Goal: Task Accomplishment & Management: Manage account settings

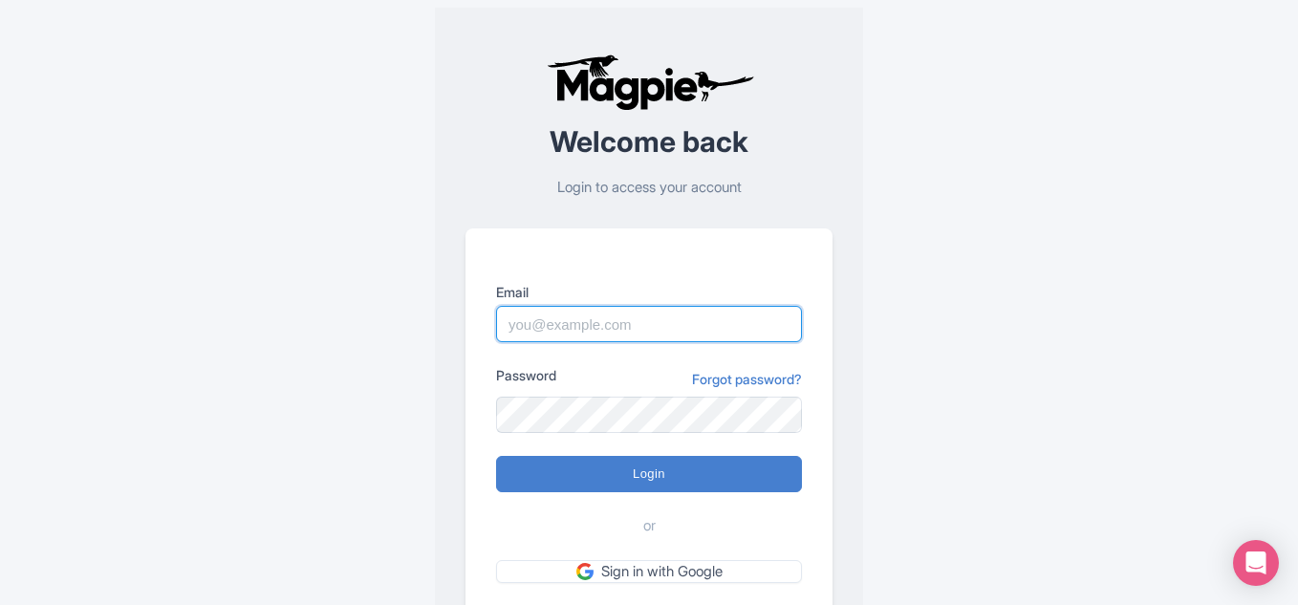
click at [639, 326] on input "Email" at bounding box center [649, 324] width 306 height 36
drag, startPoint x: 935, startPoint y: 531, endPoint x: 942, endPoint y: 521, distance: 13.0
click at [936, 528] on div "Welcome back Login to access your account Email Password Forgot password? Login…" at bounding box center [648, 373] width 1223 height 746
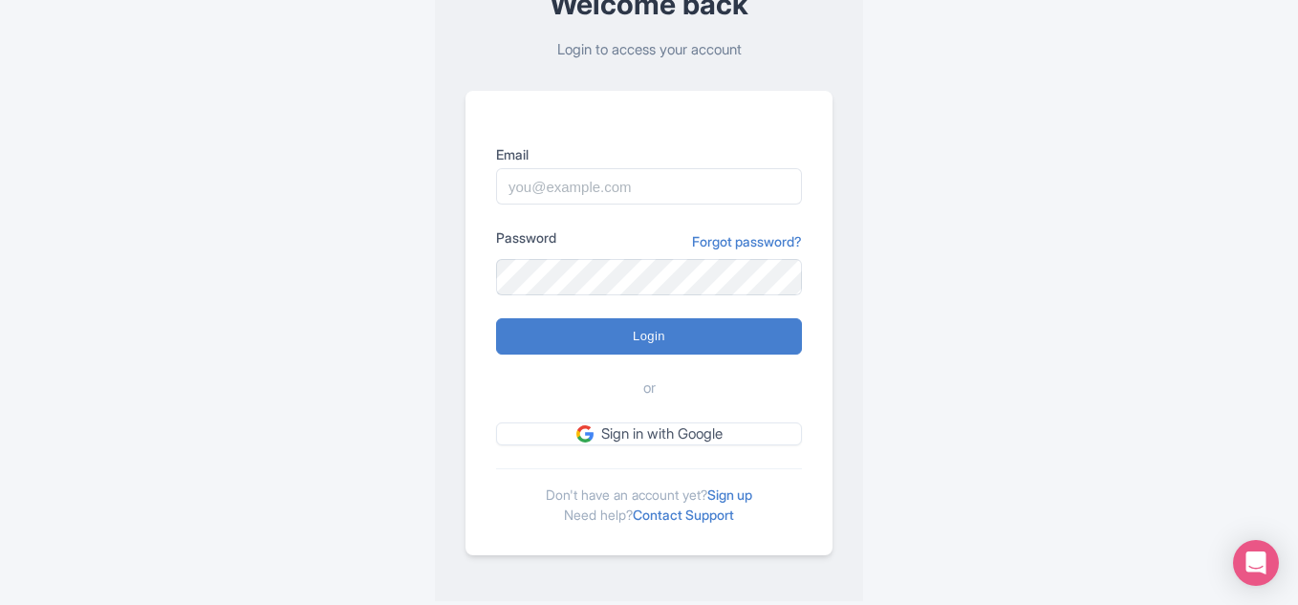
scroll to position [141, 0]
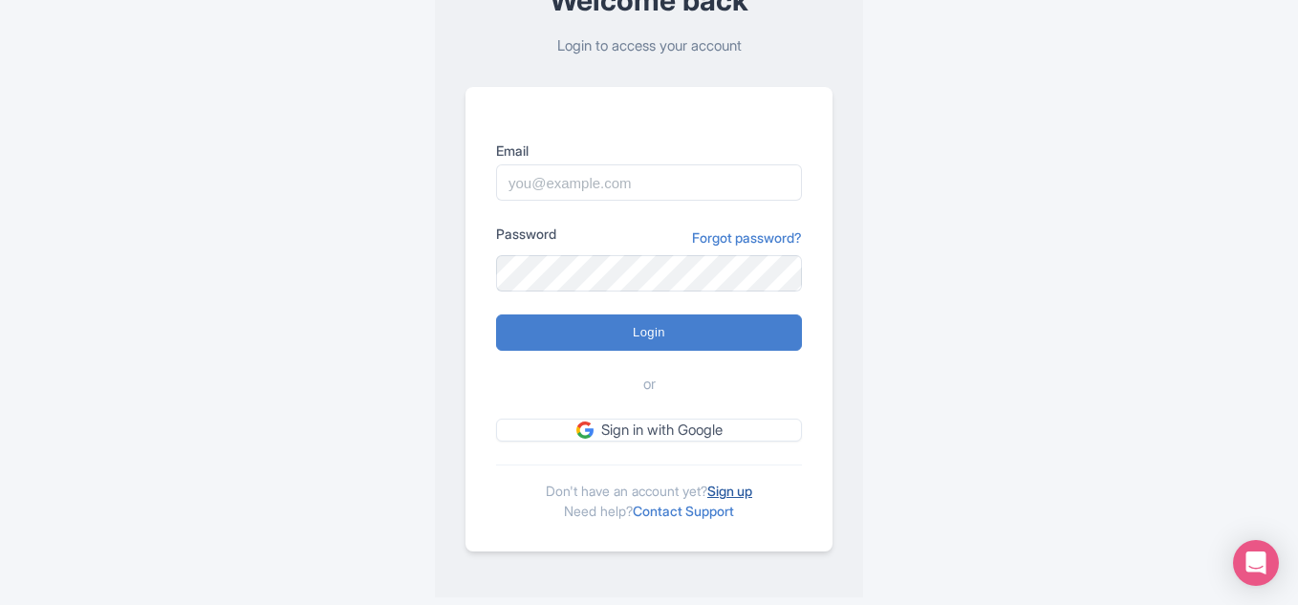
click at [738, 488] on link "Sign up" at bounding box center [729, 491] width 45 height 16
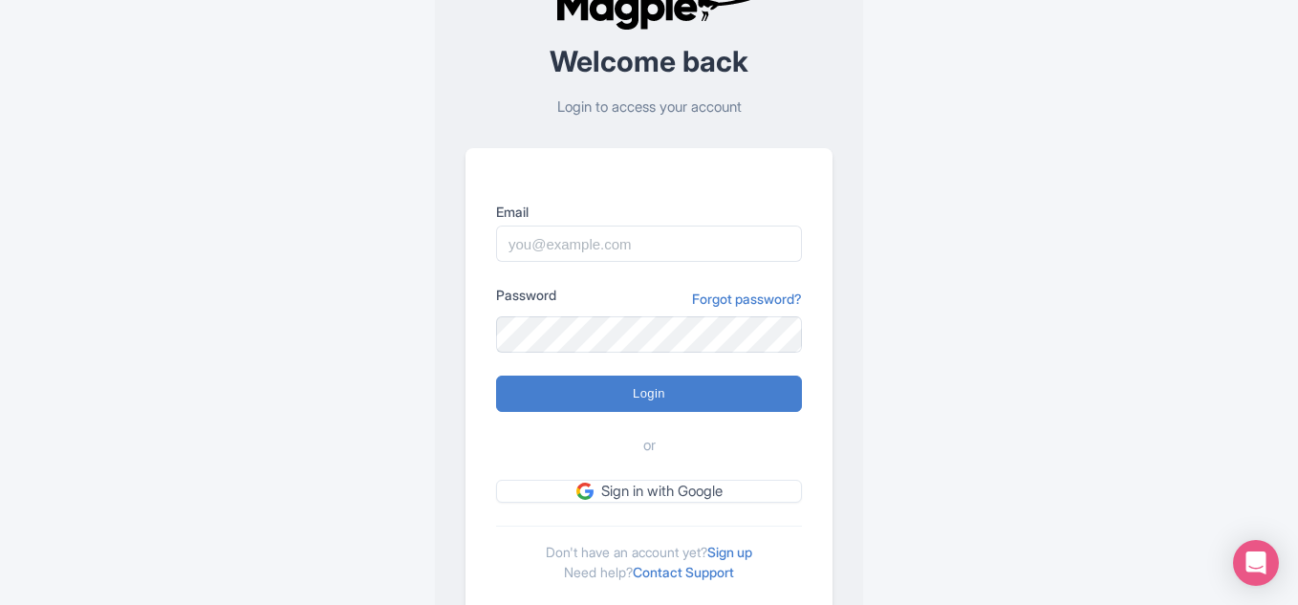
scroll to position [46, 0]
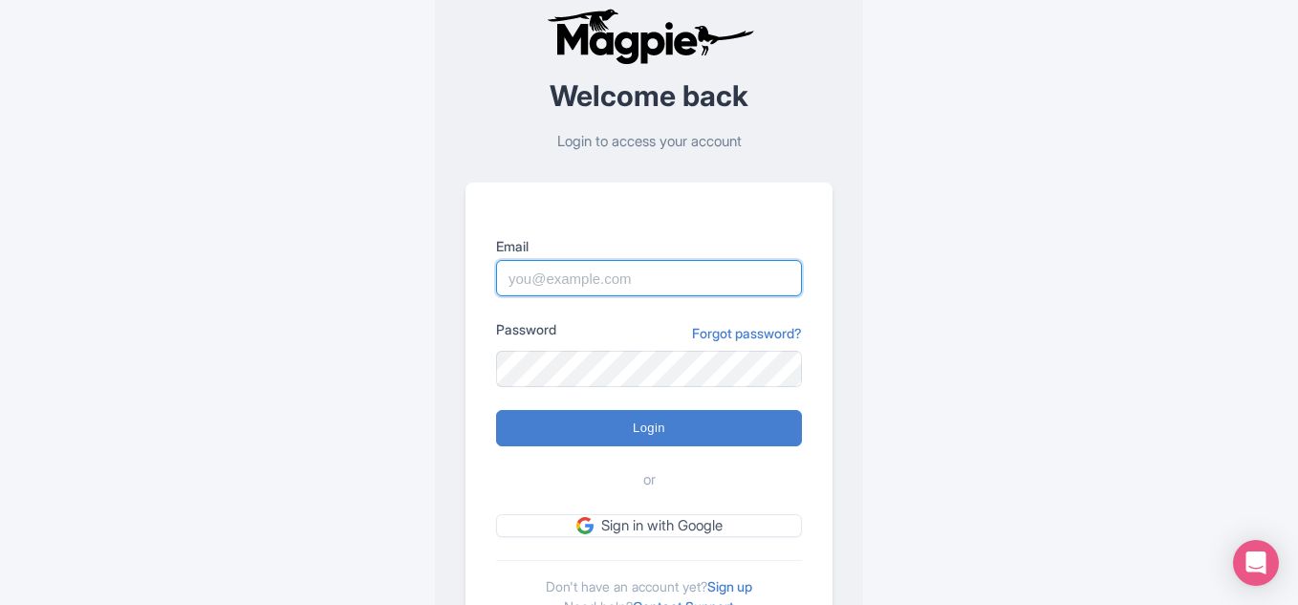
click at [619, 286] on input "Email" at bounding box center [649, 278] width 306 height 36
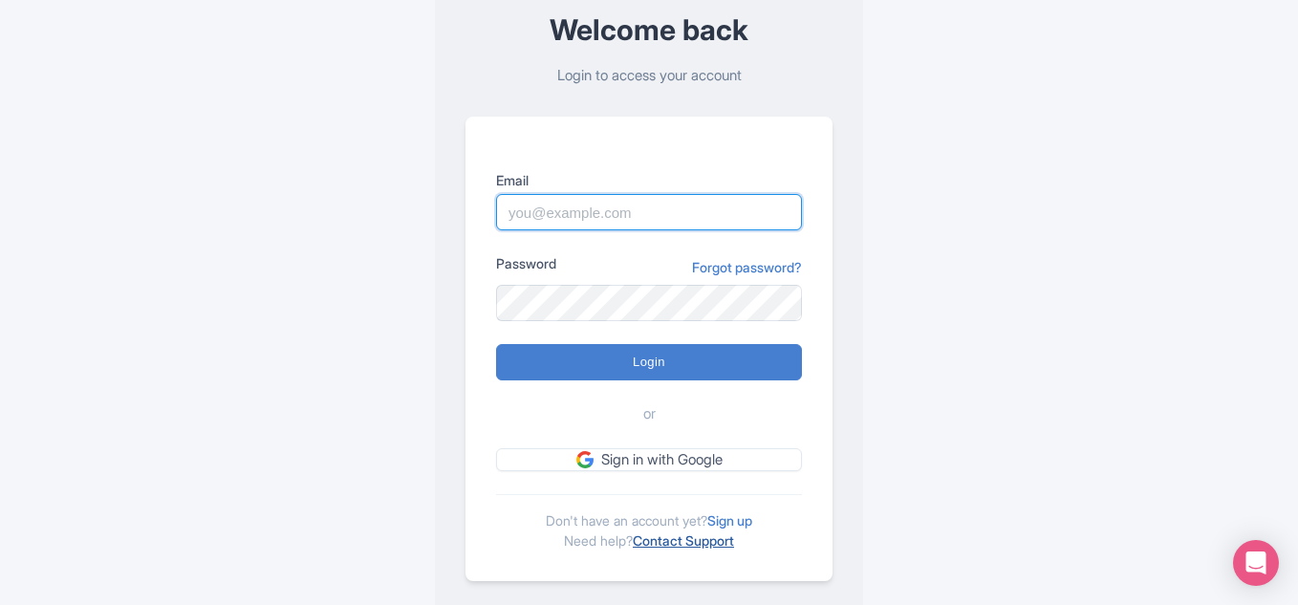
scroll to position [141, 0]
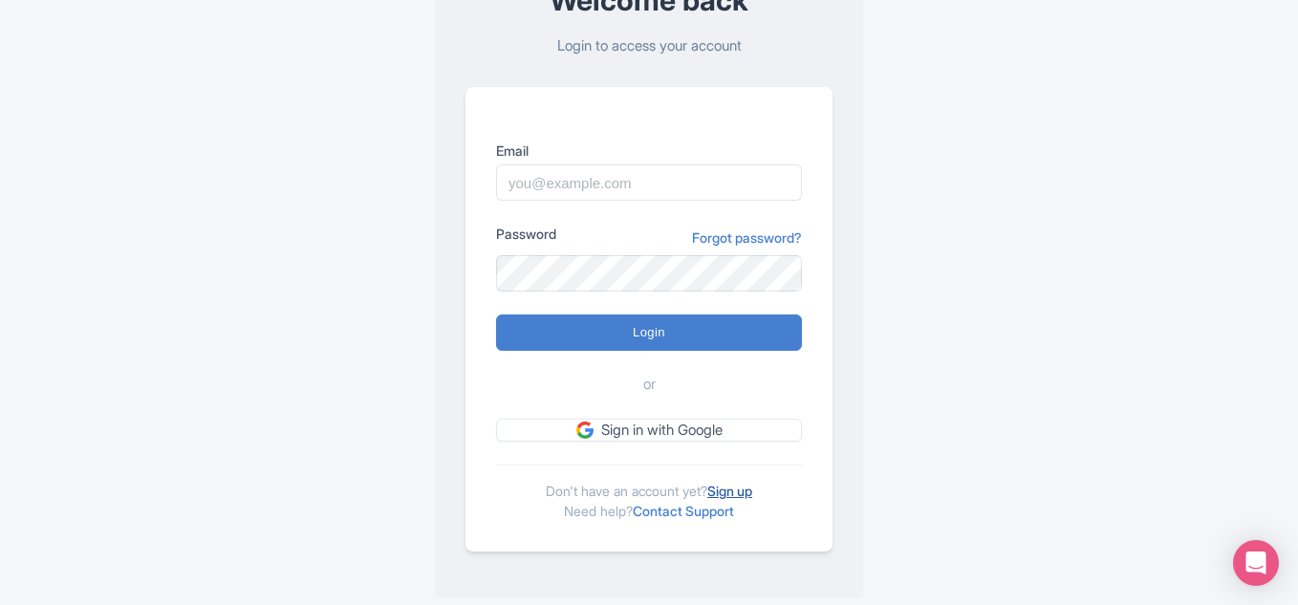
click at [752, 492] on link "Sign up" at bounding box center [729, 491] width 45 height 16
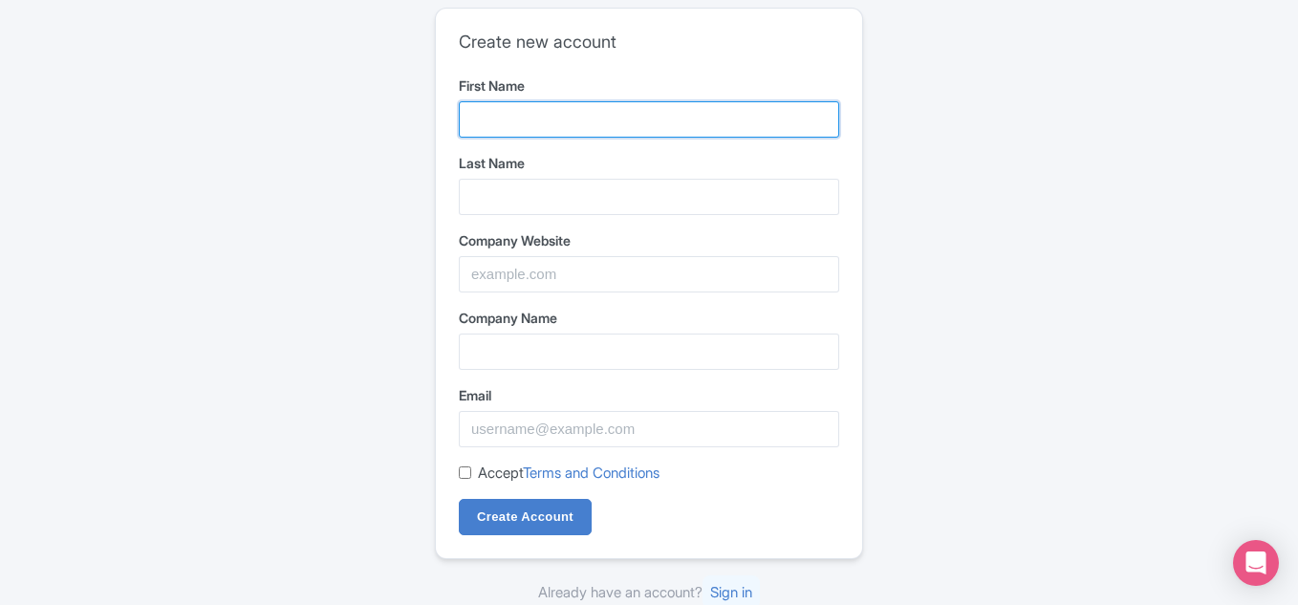
click at [581, 112] on input "First Name" at bounding box center [649, 119] width 380 height 36
type input "Ecommerce"
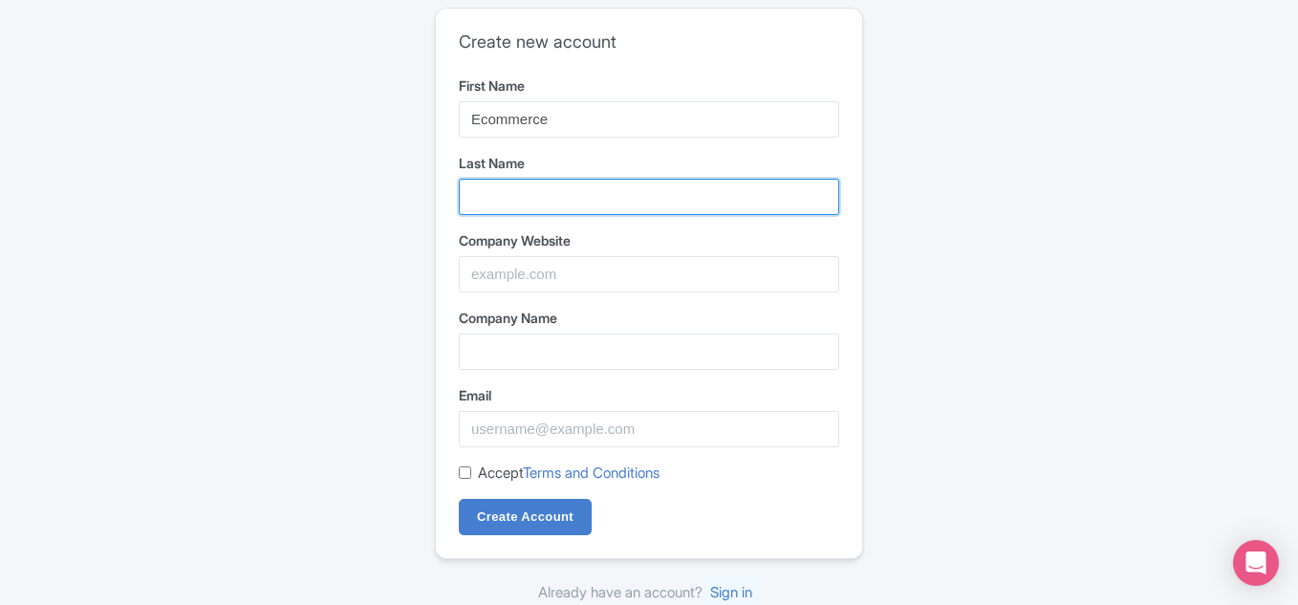
type input "Ally"
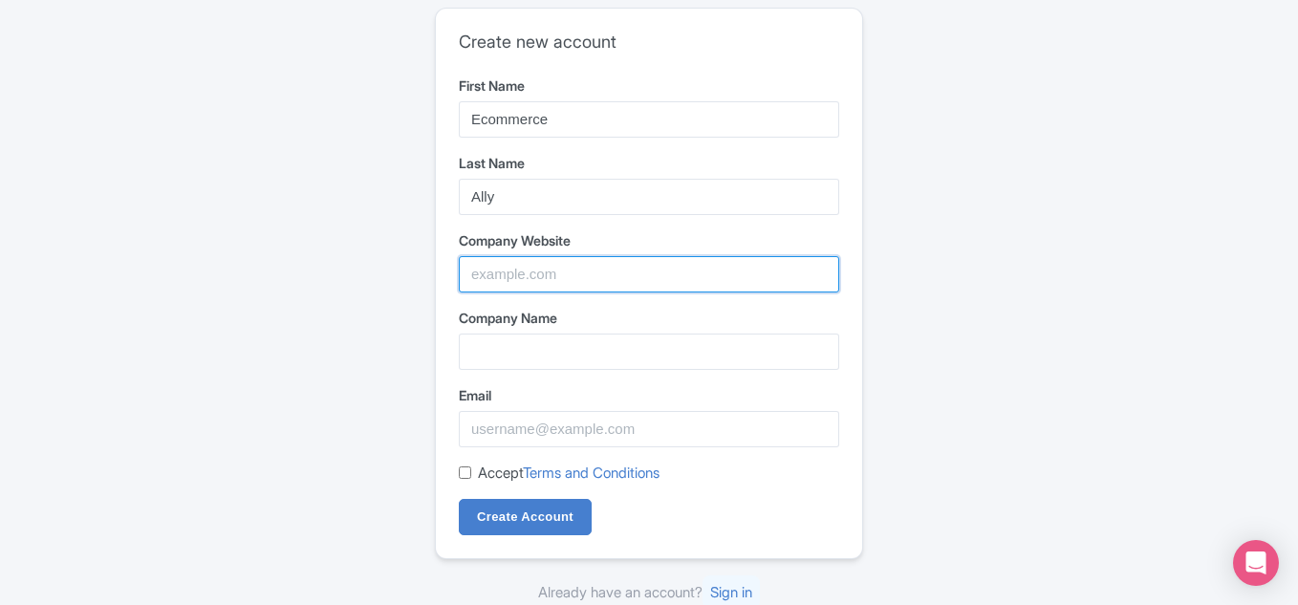
type input "EcommerceAlly"
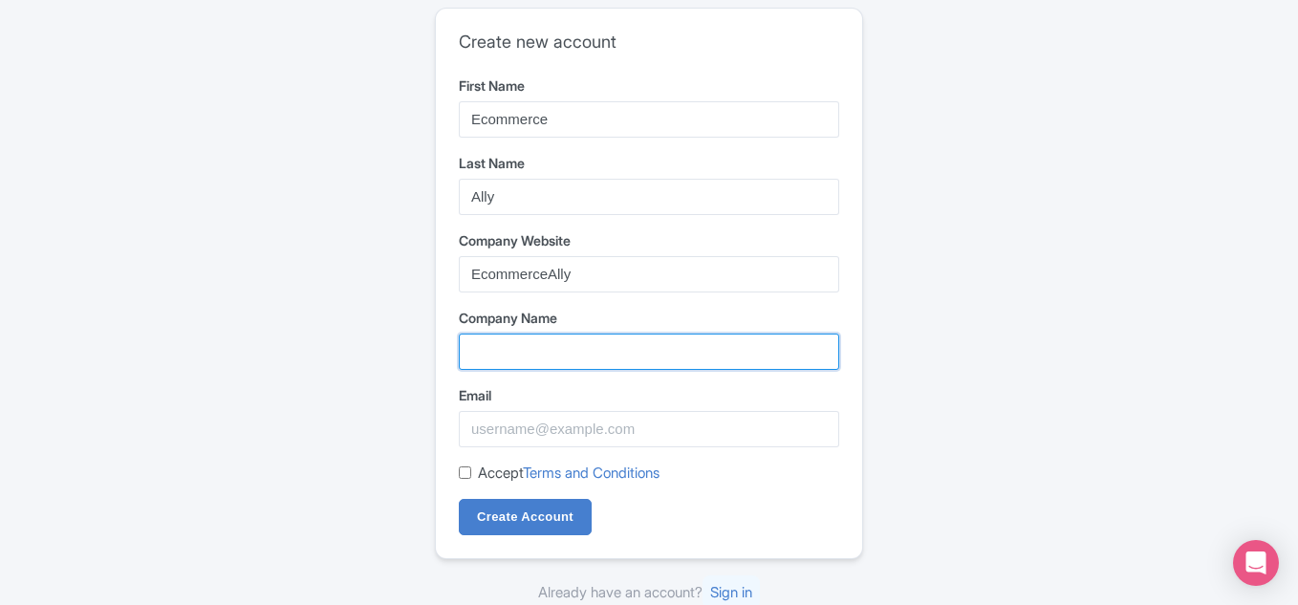
type input "EcommerceAlly"
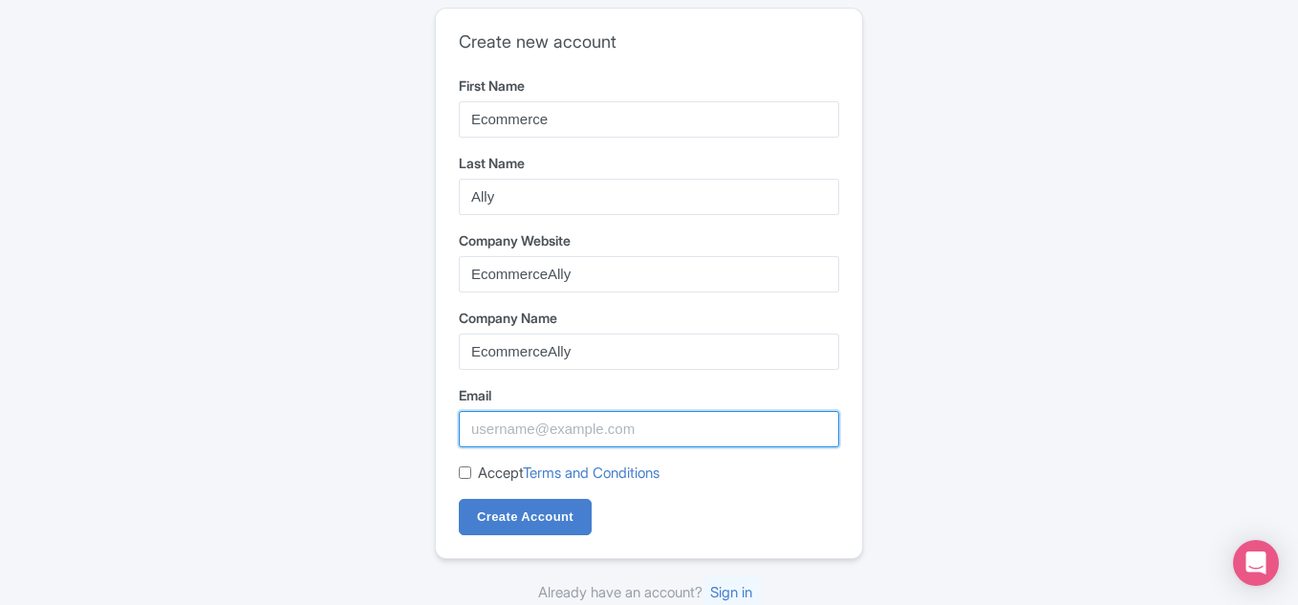
type input "anshu.ecommerceally@gmail.com"
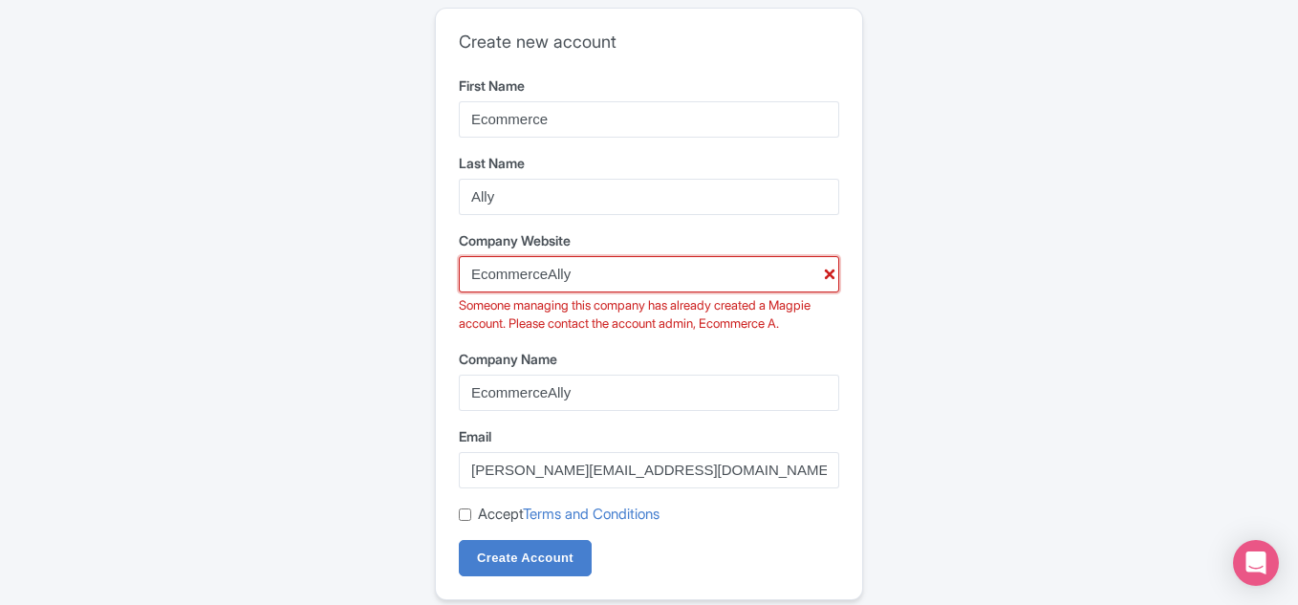
click at [620, 283] on input "EcommerceAlly" at bounding box center [649, 274] width 380 height 36
drag, startPoint x: 620, startPoint y: 283, endPoint x: 421, endPoint y: 272, distance: 200.0
click at [421, 272] on div "Create new account First Name Ecommerce Last Name Ally Company Website Ecommerc…" at bounding box center [648, 326] width 1223 height 653
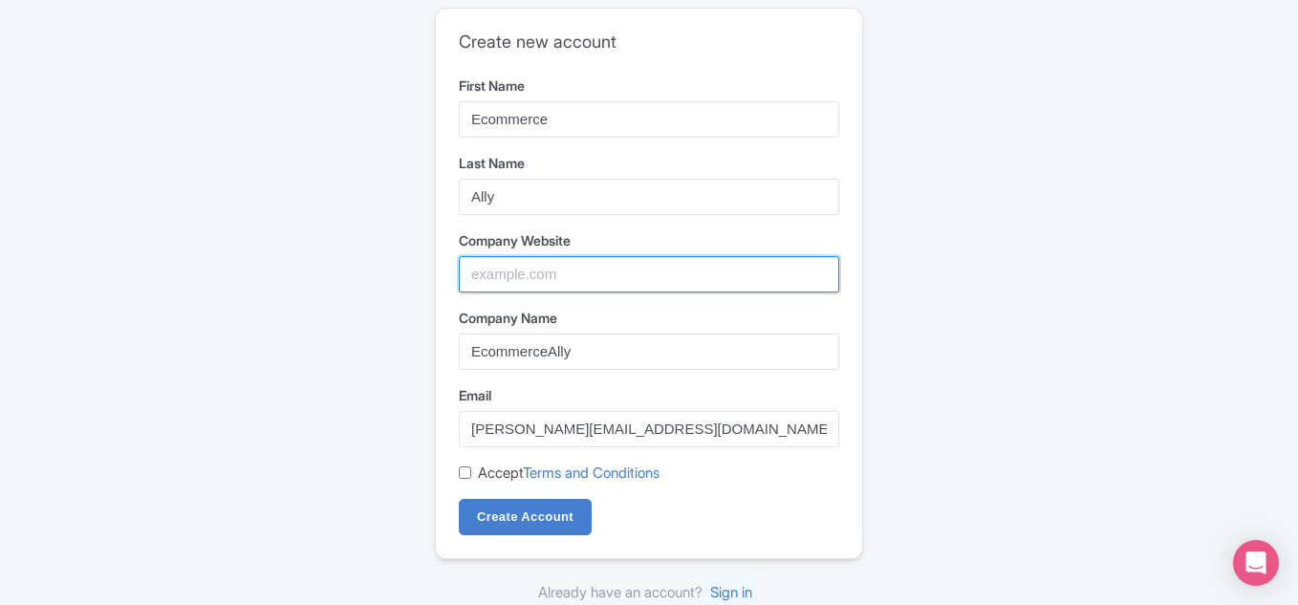
click at [567, 283] on input "Company Website" at bounding box center [649, 274] width 380 height 36
paste input "https://ecommerceally.com/local-seo-services/"
type input "https://ecommerceally.com/local-seo-services/"
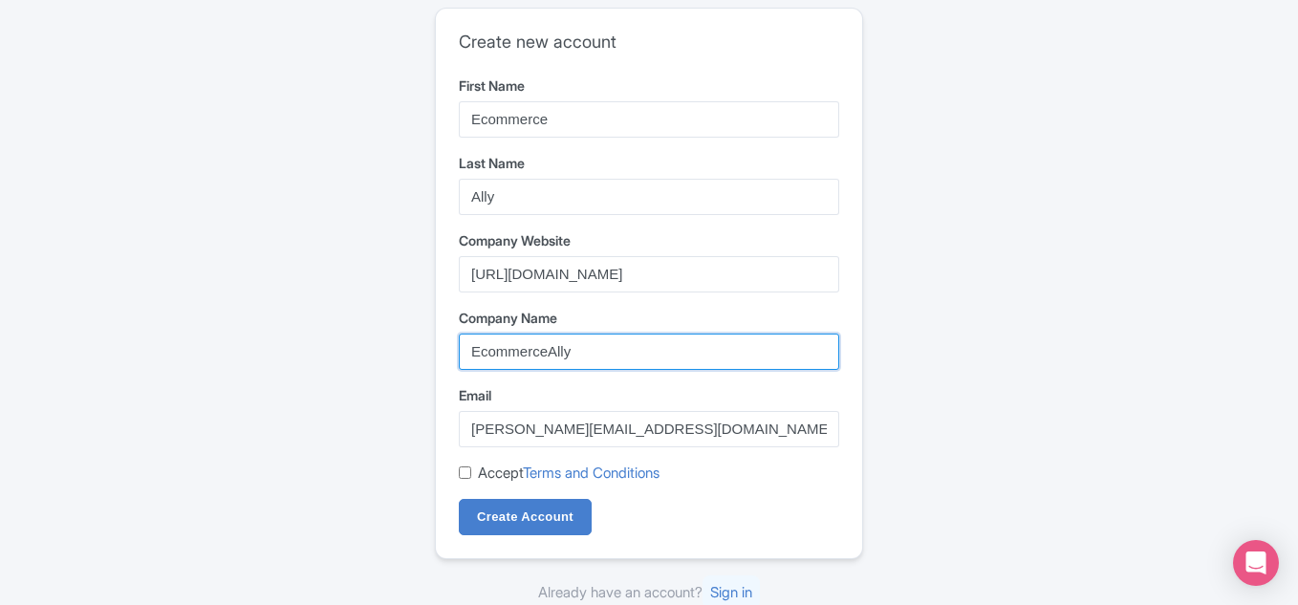
click at [473, 362] on input "EcommerceAlly" at bounding box center [649, 352] width 380 height 36
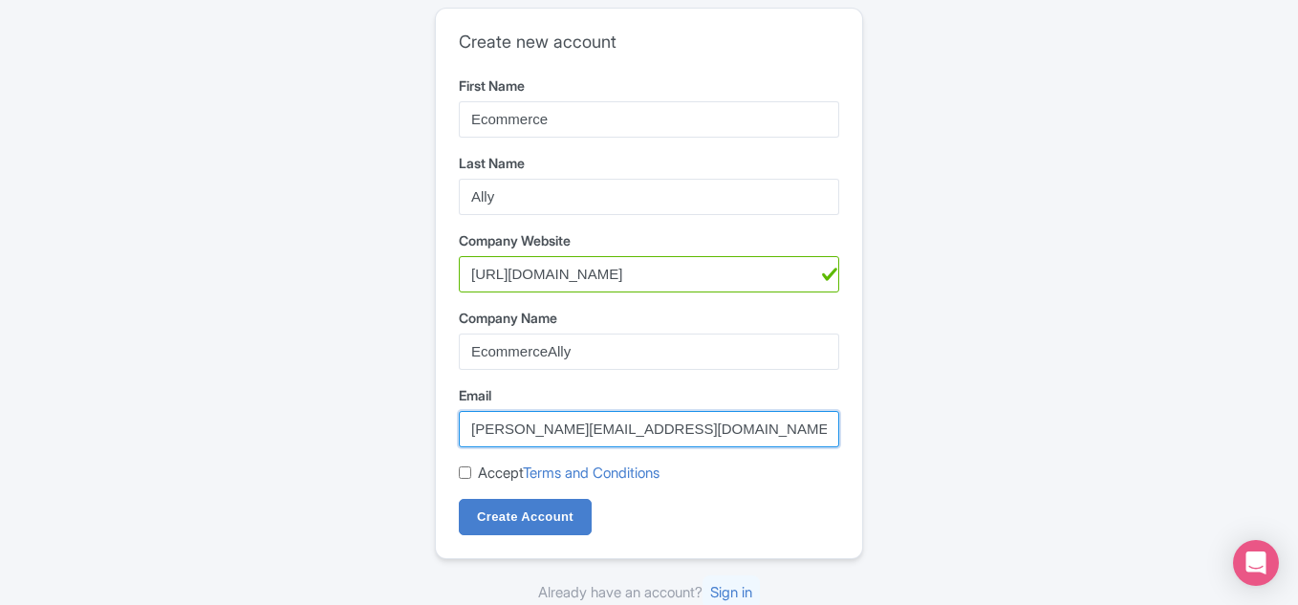
click at [490, 427] on input "anshu.ecommerceally@gmail.com" at bounding box center [649, 429] width 380 height 36
drag, startPoint x: 712, startPoint y: 436, endPoint x: 456, endPoint y: 444, distance: 256.3
click at [470, 443] on input "anshu.ecommerceally@gmail.com" at bounding box center [649, 429] width 380 height 36
click at [452, 479] on div "Create new account First Name Ecommerce Last Name Ally Company Website https://…" at bounding box center [649, 284] width 426 height 550
click at [457, 476] on div "Create new account First Name Ecommerce Last Name Ally Company Website https://…" at bounding box center [649, 284] width 426 height 550
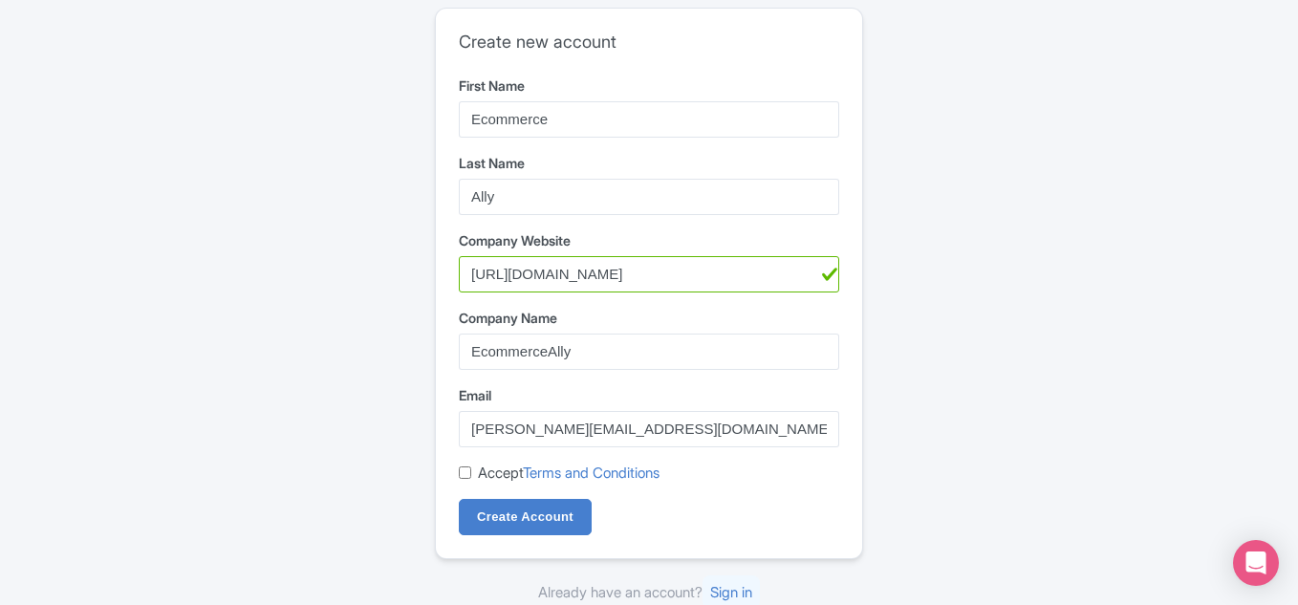
click at [478, 469] on label "Accept Terms and Conditions" at bounding box center [569, 474] width 182 height 22
click at [471, 469] on input "Accept Terms and Conditions" at bounding box center [465, 472] width 12 height 12
checkbox input "true"
click at [489, 503] on input "Create Account" at bounding box center [525, 517] width 133 height 36
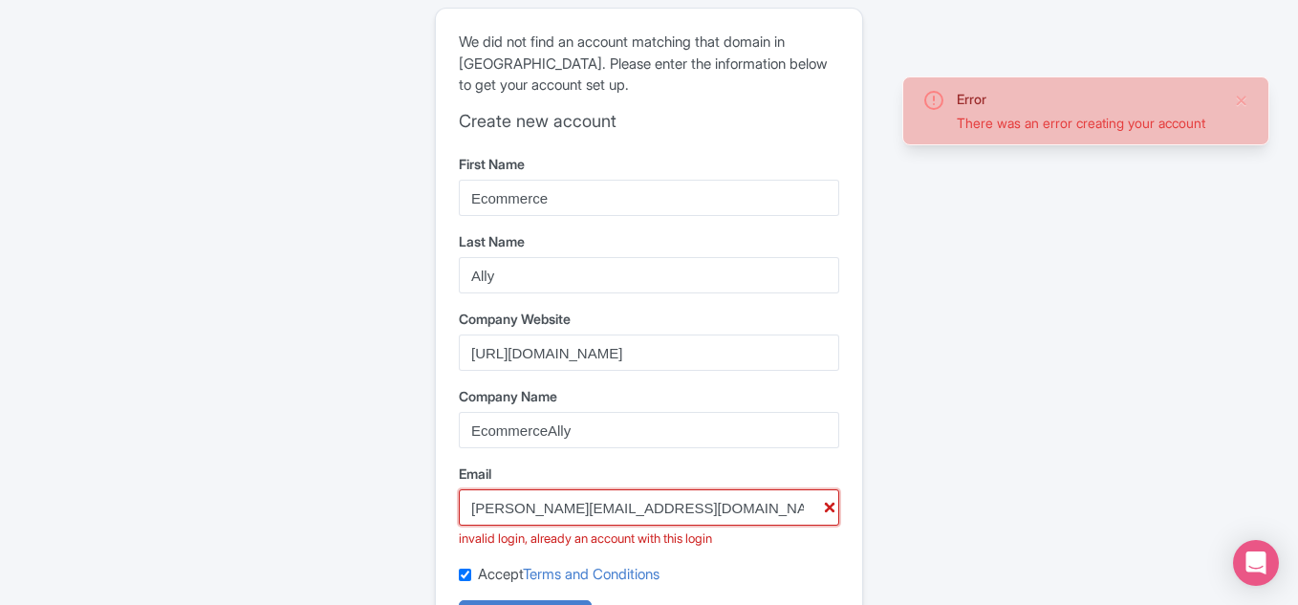
drag, startPoint x: 739, startPoint y: 513, endPoint x: 436, endPoint y: 501, distance: 303.3
click at [436, 501] on div "We did not find an account matching that domain in Magpie. Please enter the inf…" at bounding box center [649, 334] width 426 height 651
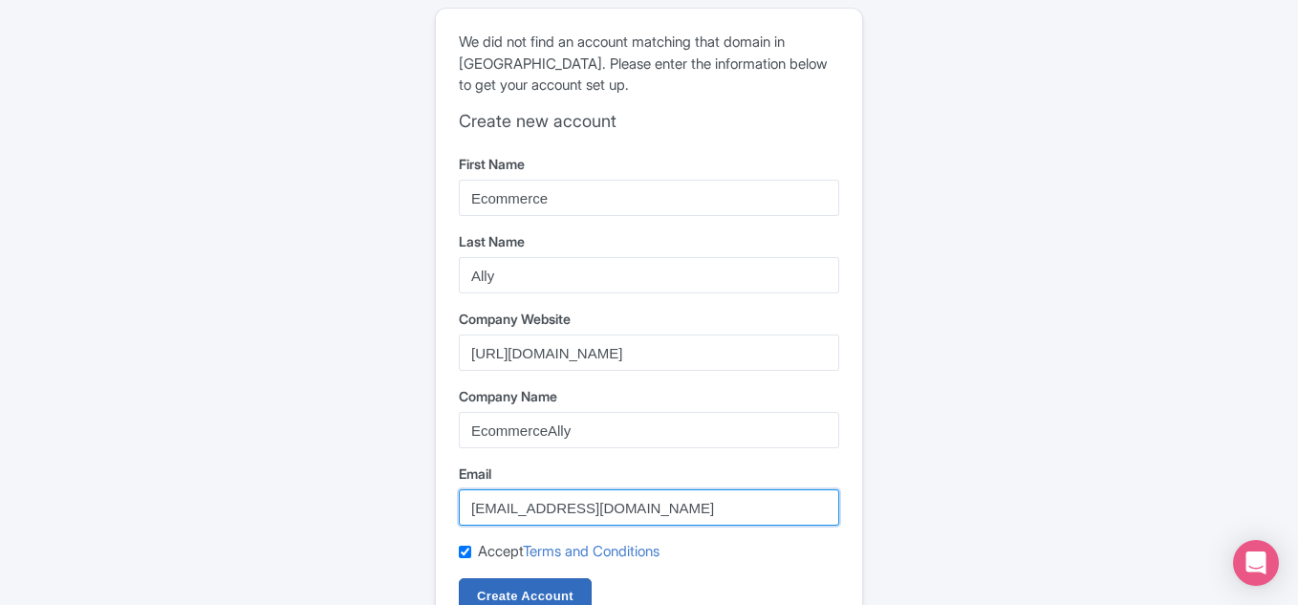
type input "ecommerceallyseo@gmail.com"
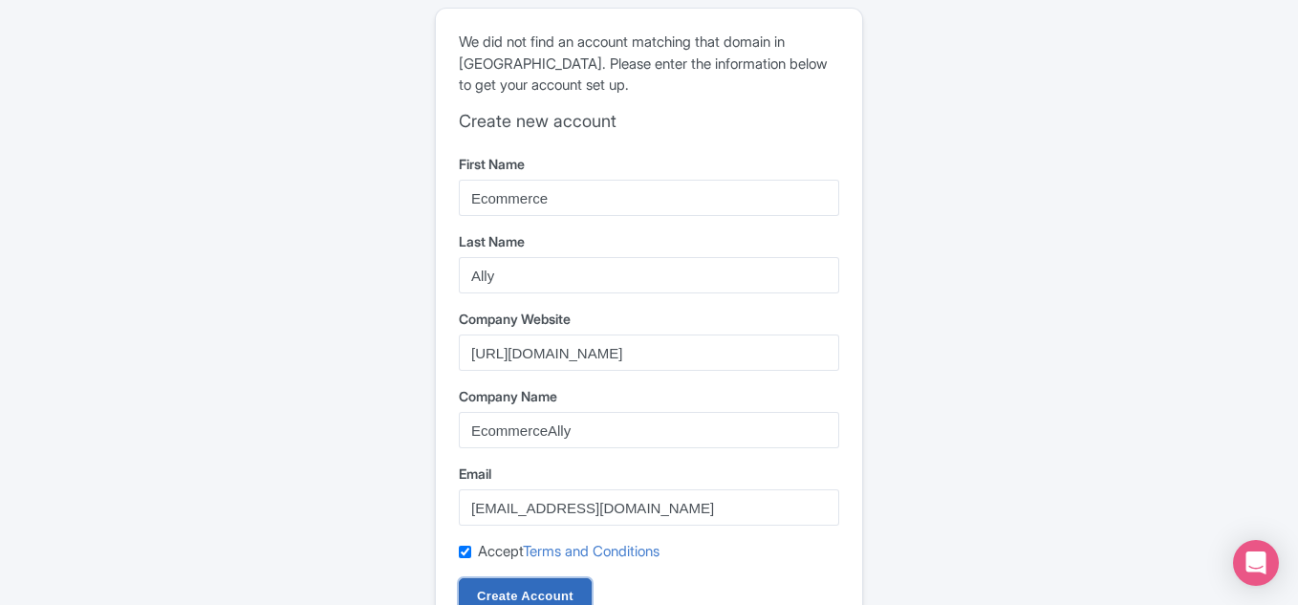
click at [553, 587] on input "Create Account" at bounding box center [525, 596] width 133 height 36
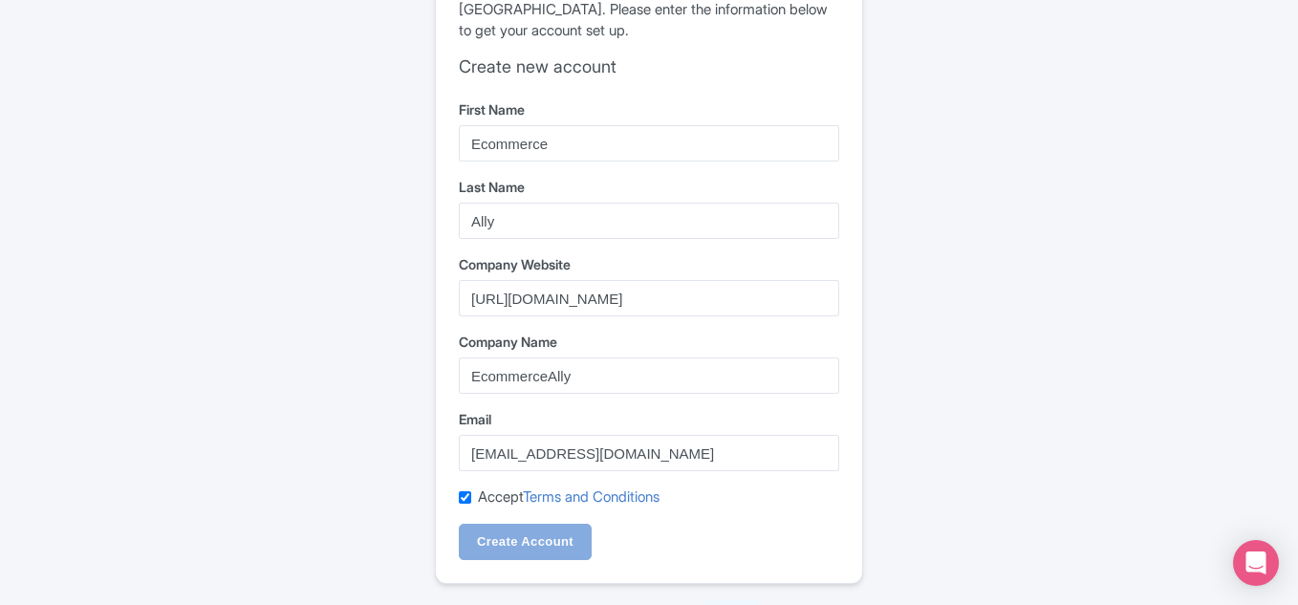
scroll to position [85, 0]
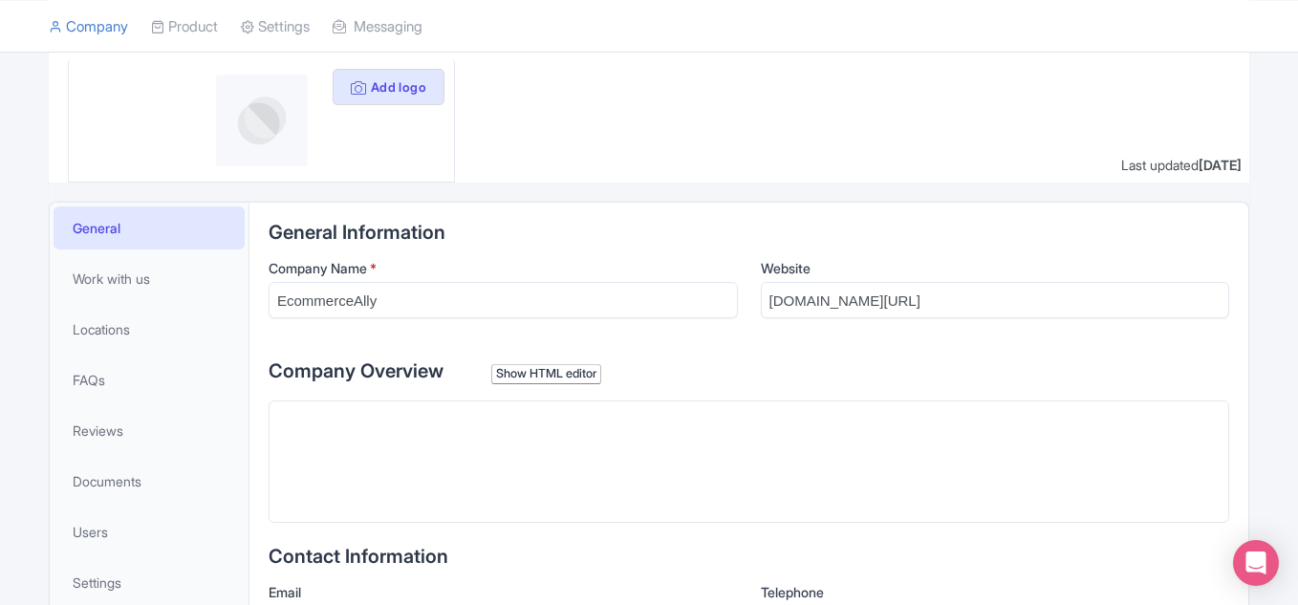
scroll to position [191, 0]
click at [399, 84] on button "Add logo" at bounding box center [389, 87] width 112 height 36
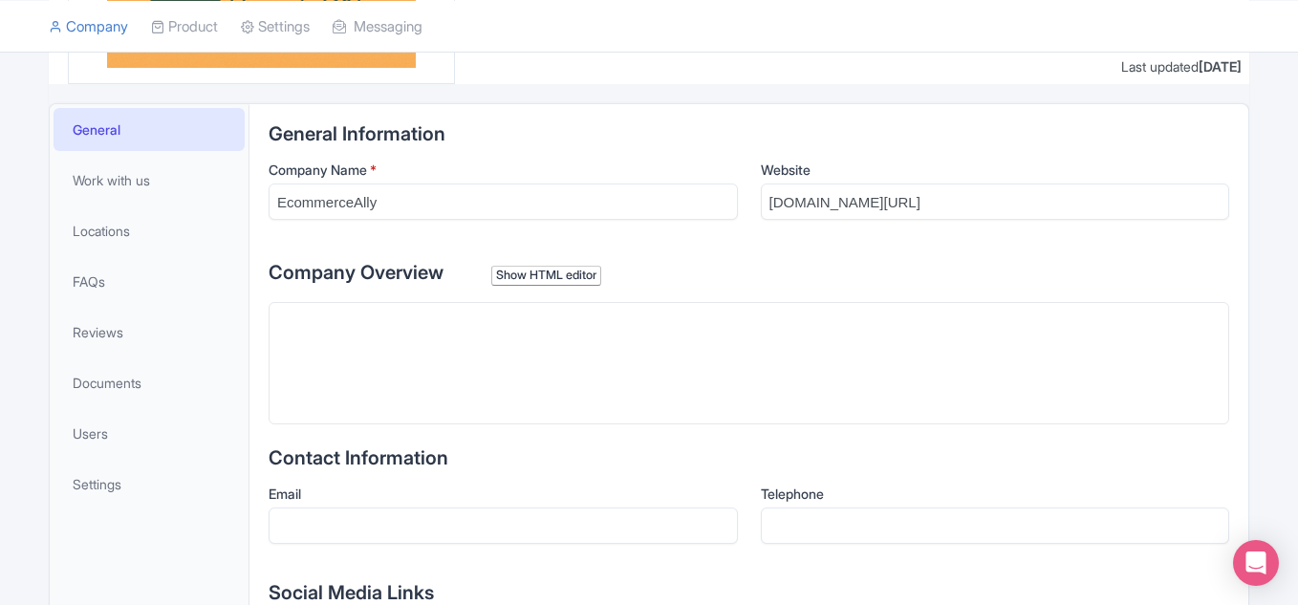
scroll to position [287, 0]
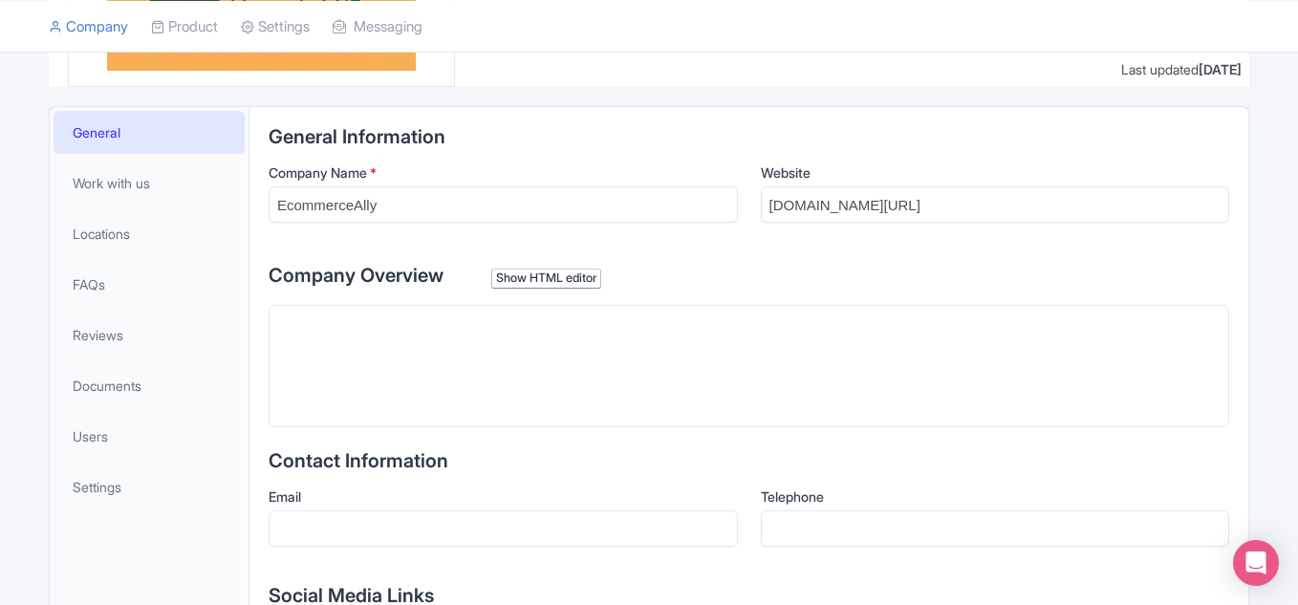
click at [435, 361] on trix-editor at bounding box center [749, 366] width 961 height 122
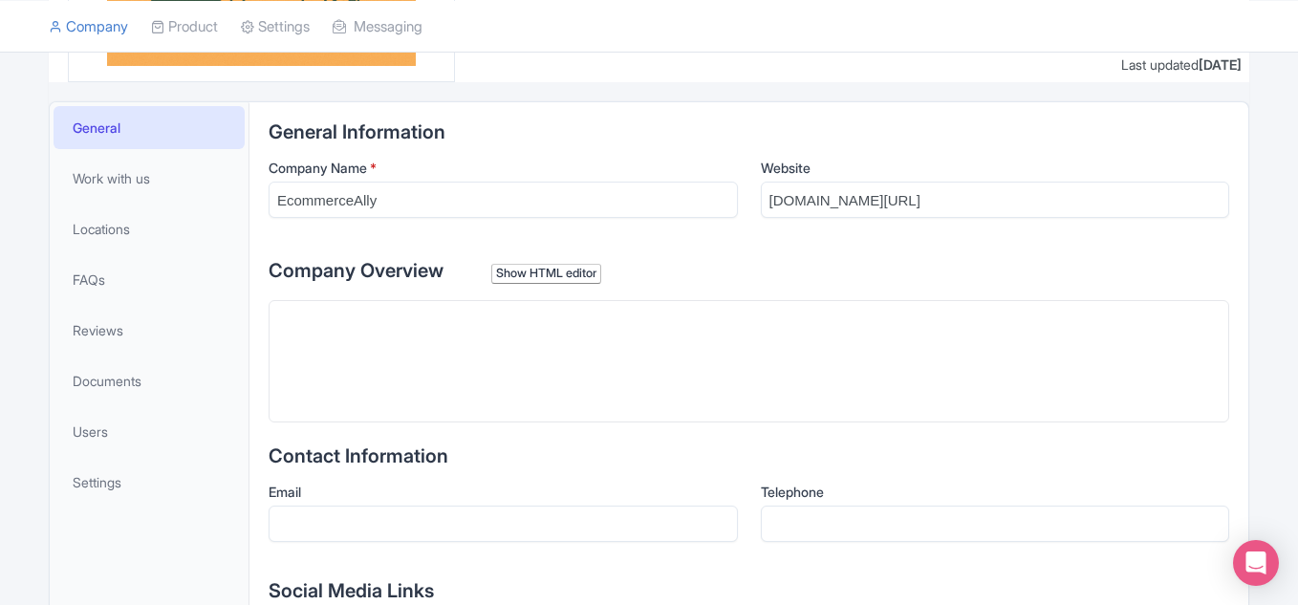
scroll to position [293, 0]
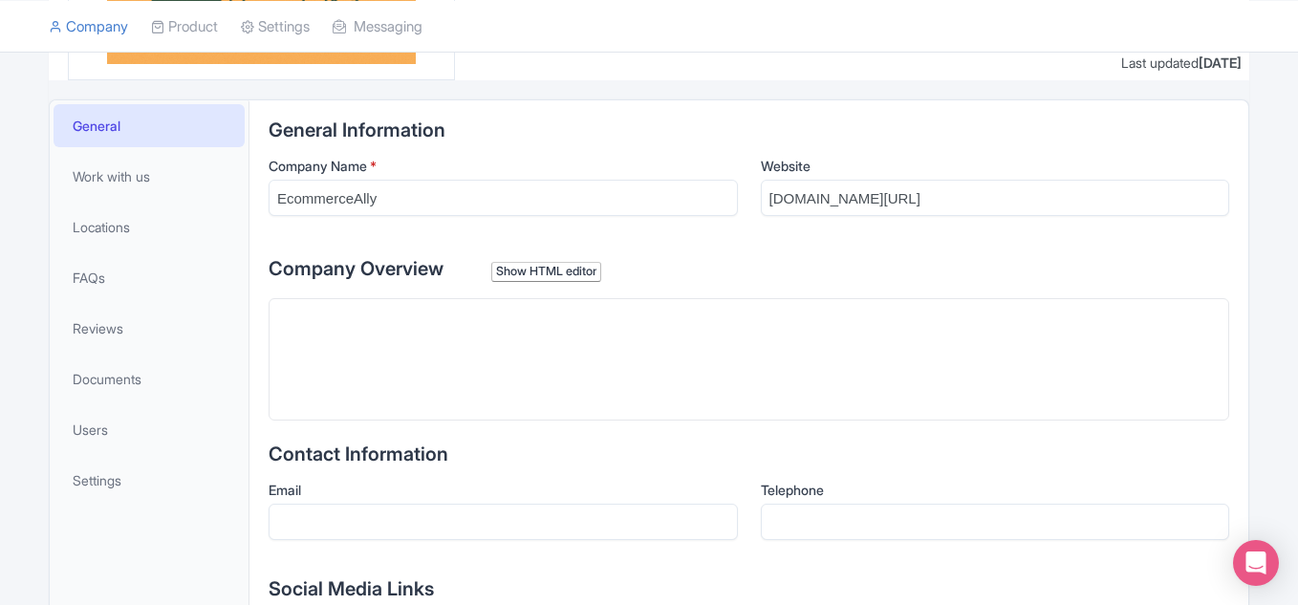
click at [537, 333] on trix-editor at bounding box center [749, 359] width 961 height 122
paste trix-editor "<div><strong>&nbsp;</strong>EcommerceAlly provides expert<a href="https://ecomm…"
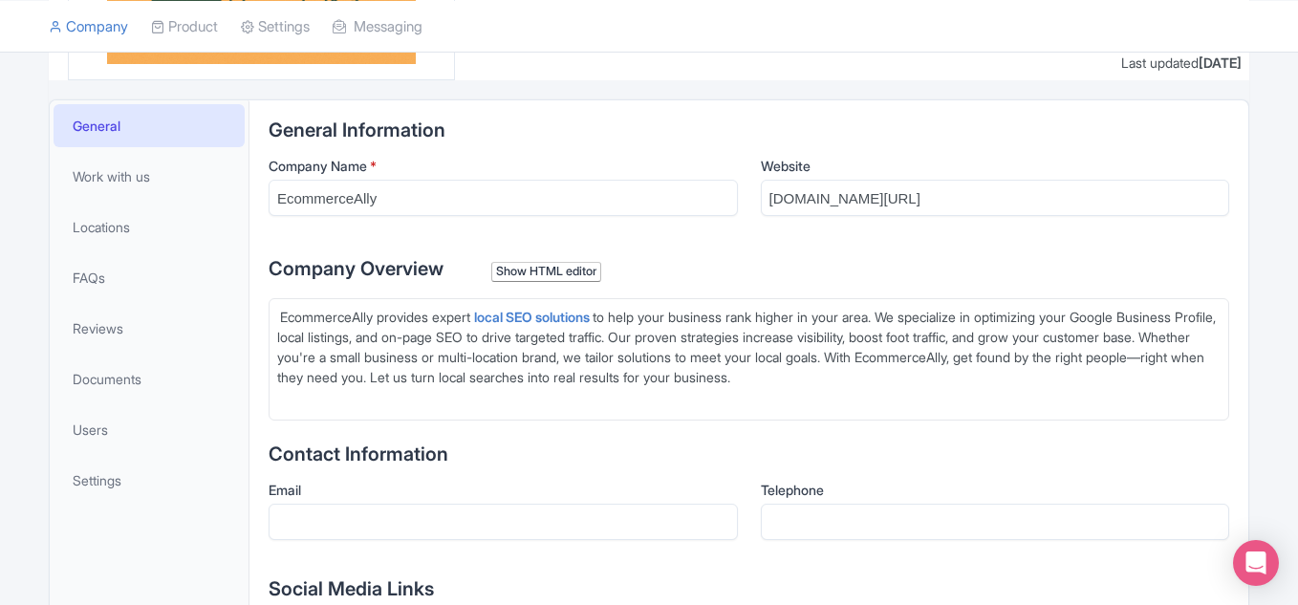
type trix-editor "<div><strong>&nbsp;</strong>EcommerceAlly provides expert<a href="https://ecomm…"
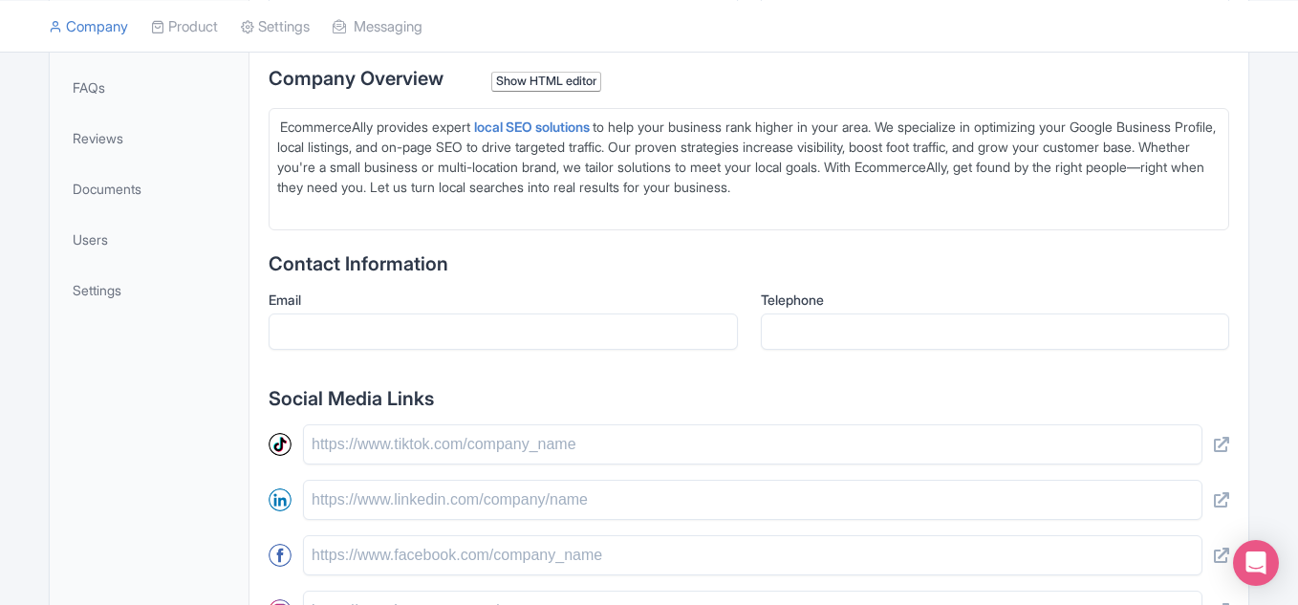
scroll to position [485, 0]
click at [418, 338] on input "Email" at bounding box center [503, 331] width 469 height 36
type input "[EMAIL_ADDRESS][DOMAIN_NAME]"
click at [844, 324] on input "Telephone" at bounding box center [995, 331] width 469 height 36
click at [390, 433] on input "text" at bounding box center [752, 443] width 899 height 40
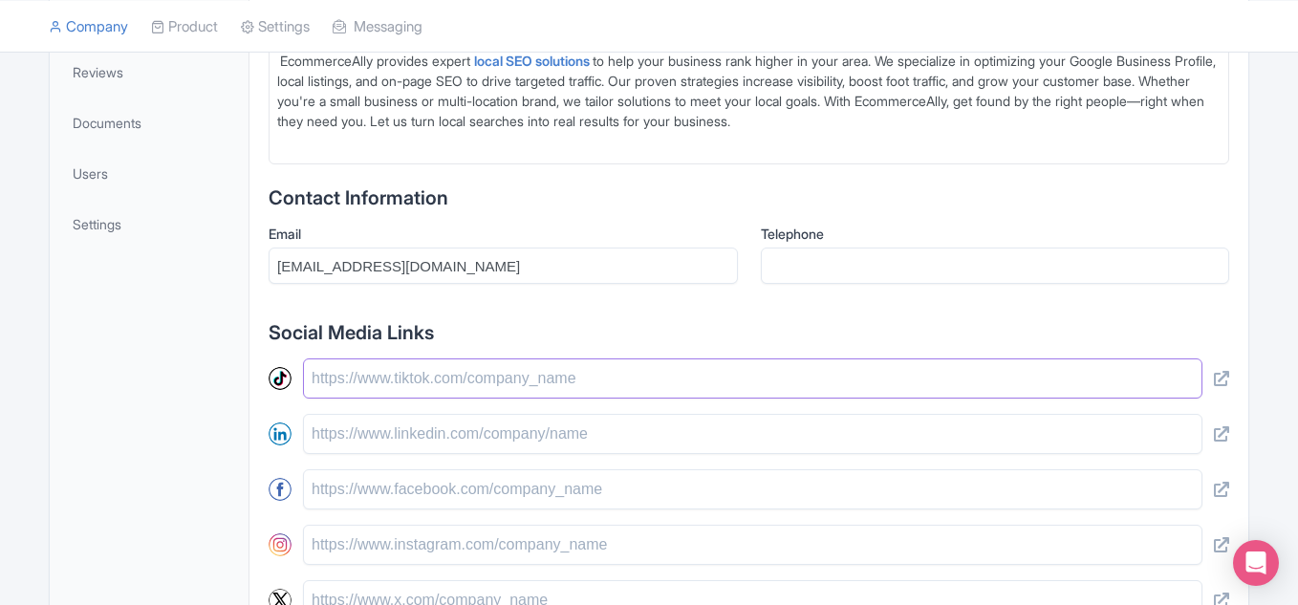
scroll to position [580, 0]
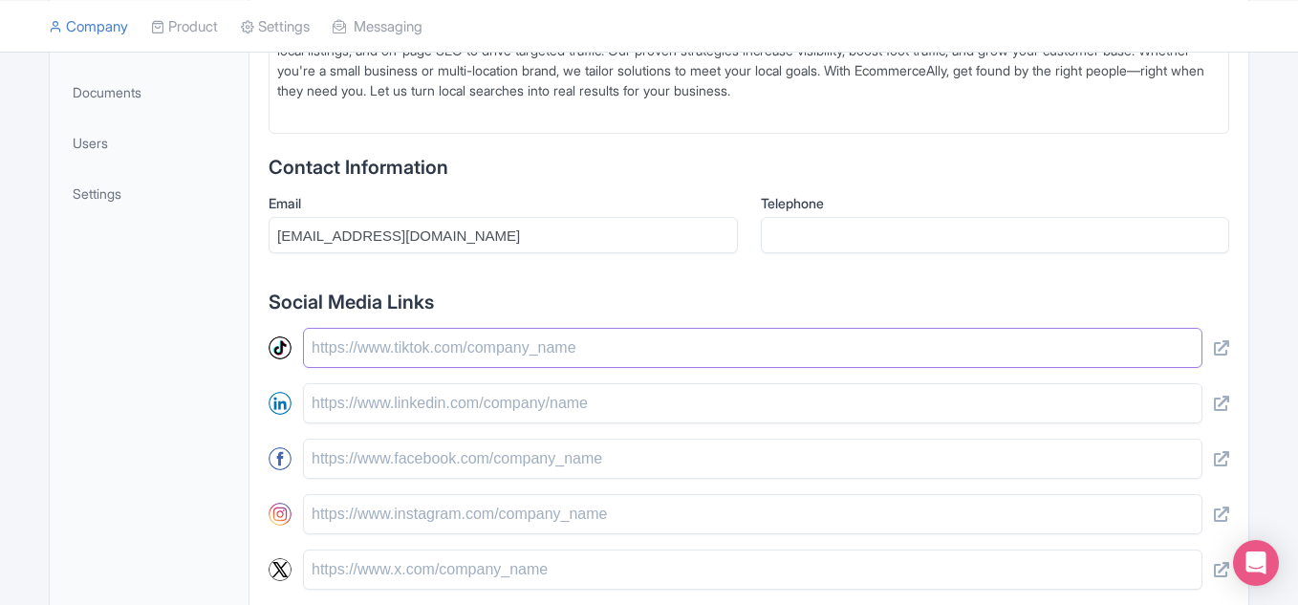
click at [466, 367] on input "text" at bounding box center [752, 348] width 899 height 40
type input "https://www.tiktok.com/Ecommerceally"
click at [488, 403] on input "text" at bounding box center [752, 403] width 899 height 40
click at [480, 414] on input "text" at bounding box center [752, 403] width 899 height 40
paste input "https://www.linkedin.com/company/ecommerceally/"
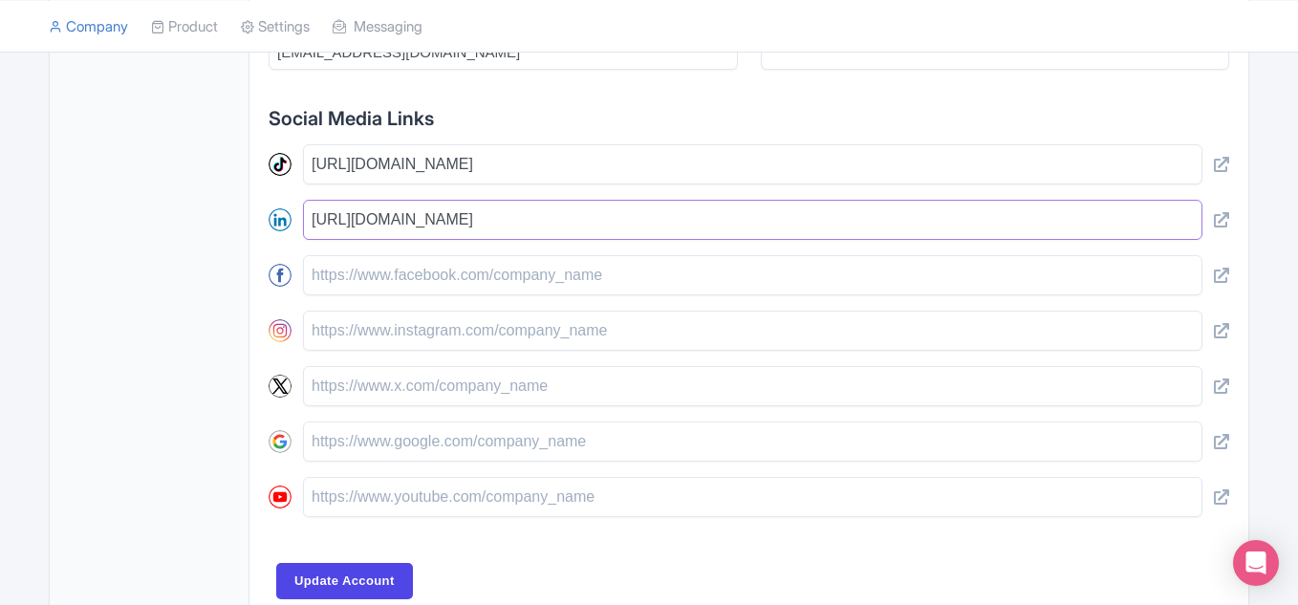
scroll to position [771, 0]
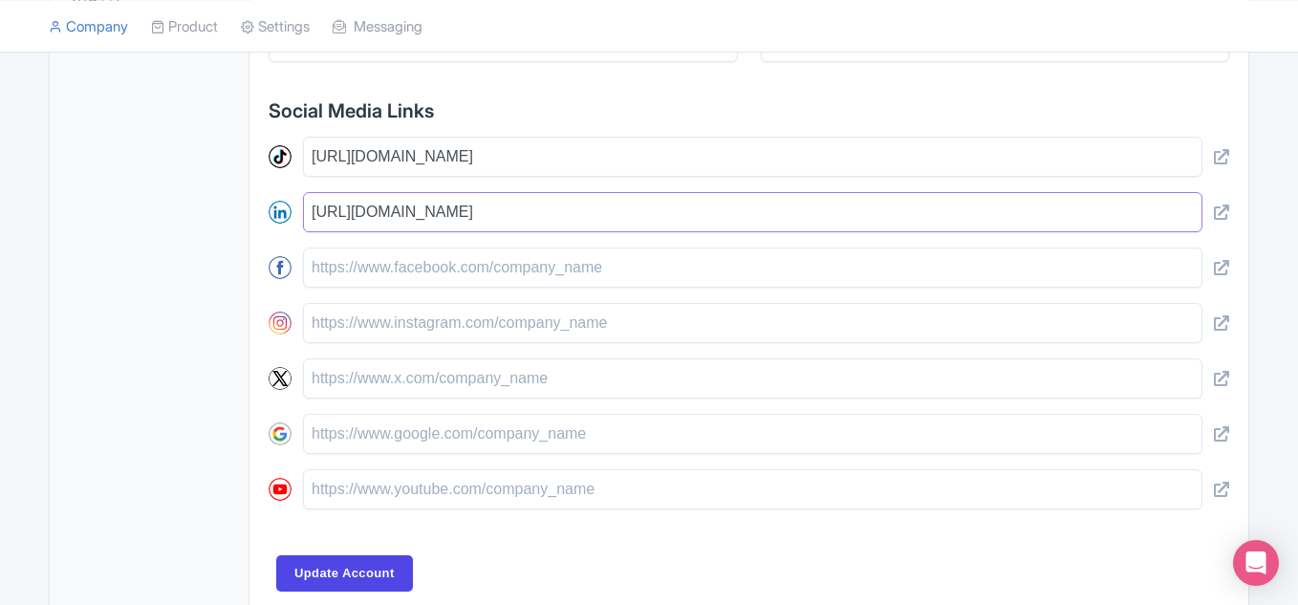
type input "https://www.linkedin.com/company/ecommerceally/"
click at [413, 268] on input "text" at bounding box center [752, 268] width 899 height 40
type input "https://www.facebook.com/ecommerceally"
click at [440, 323] on input "text" at bounding box center [752, 323] width 899 height 40
type input "[URL][DOMAIN_NAME]"
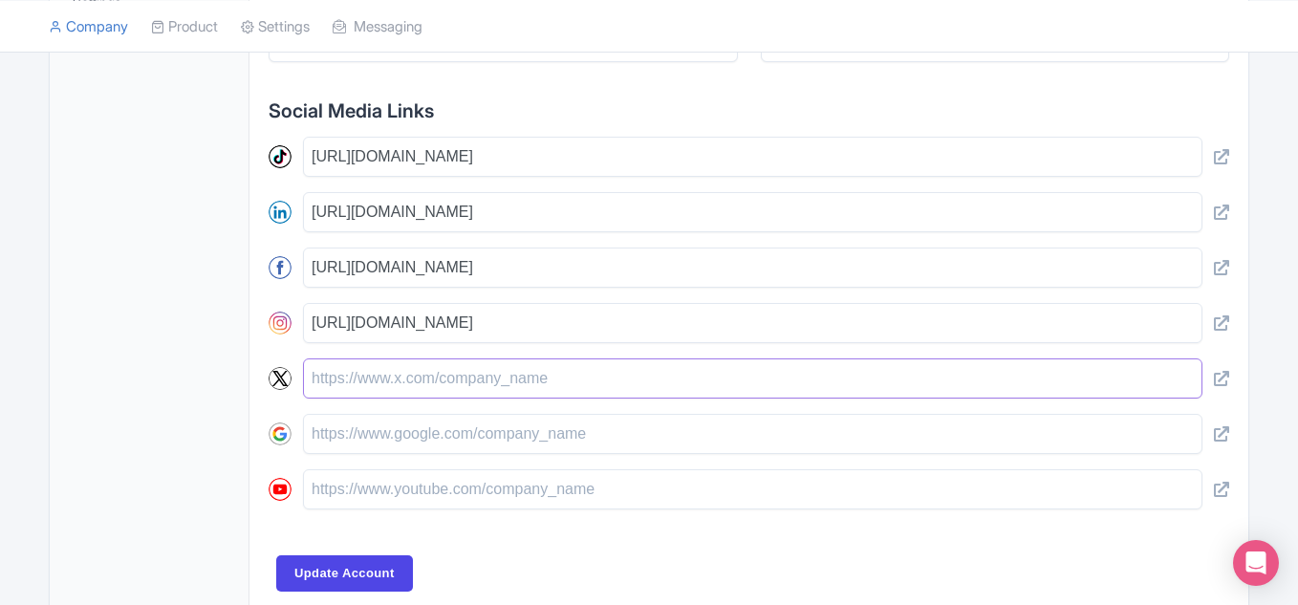
click at [427, 381] on input "text" at bounding box center [752, 378] width 899 height 40
type input "[URL][DOMAIN_NAME]"
click at [406, 435] on input "text" at bounding box center [752, 434] width 899 height 40
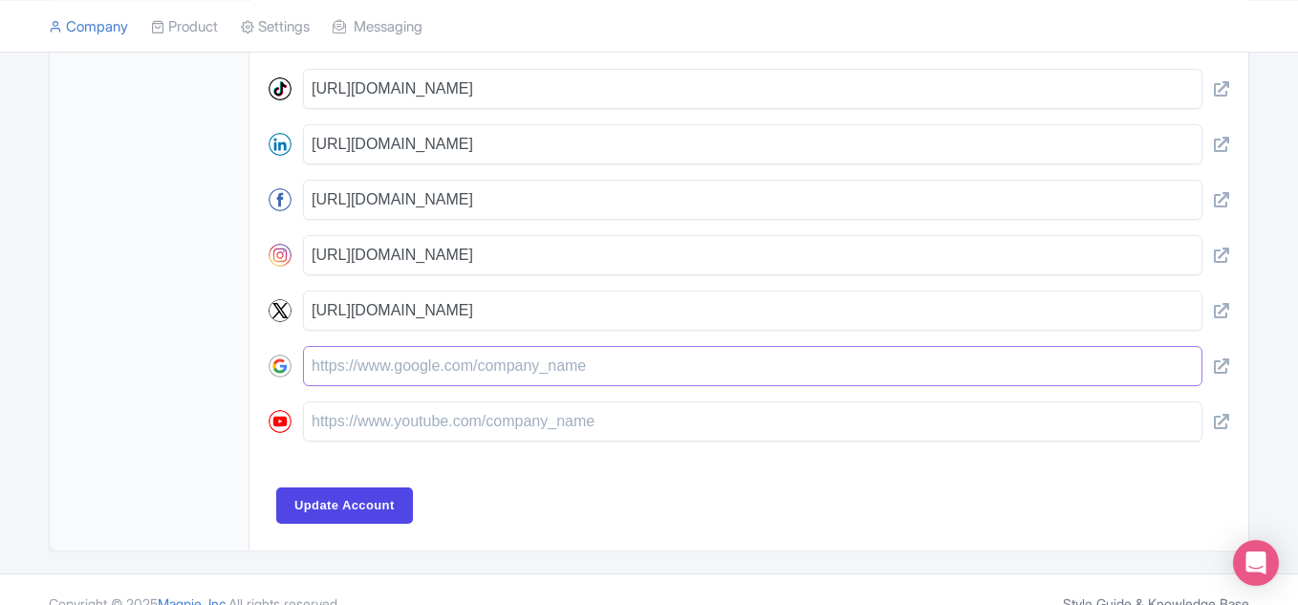
scroll to position [867, 0]
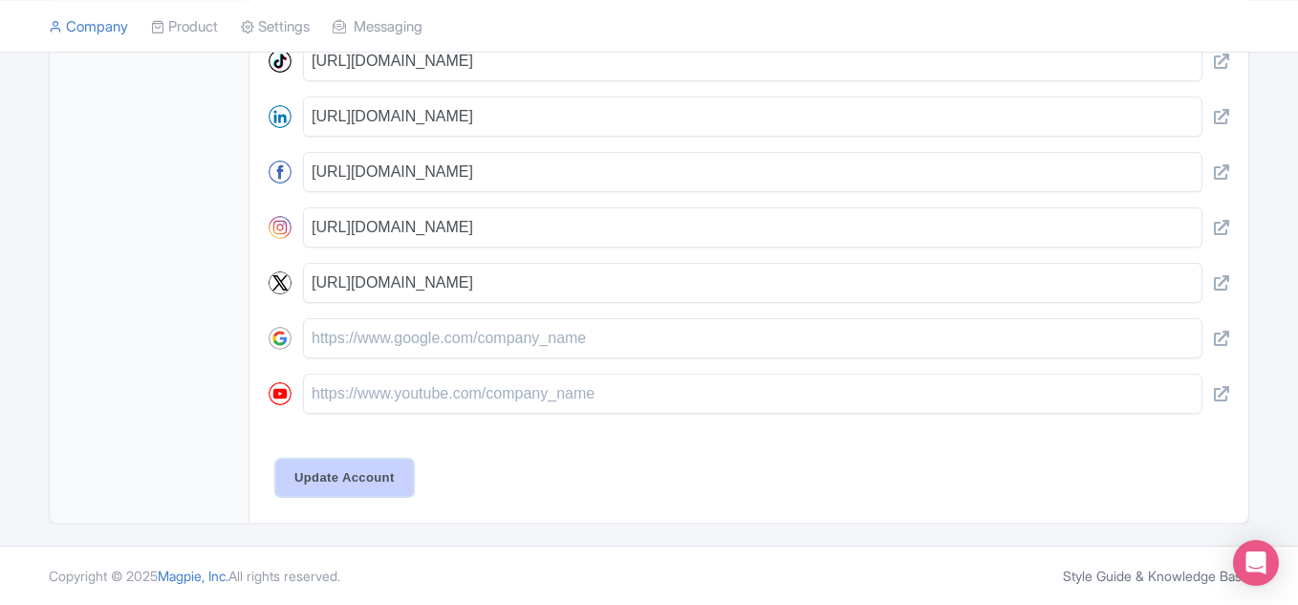
click at [391, 461] on input "Update Account" at bounding box center [344, 478] width 137 height 36
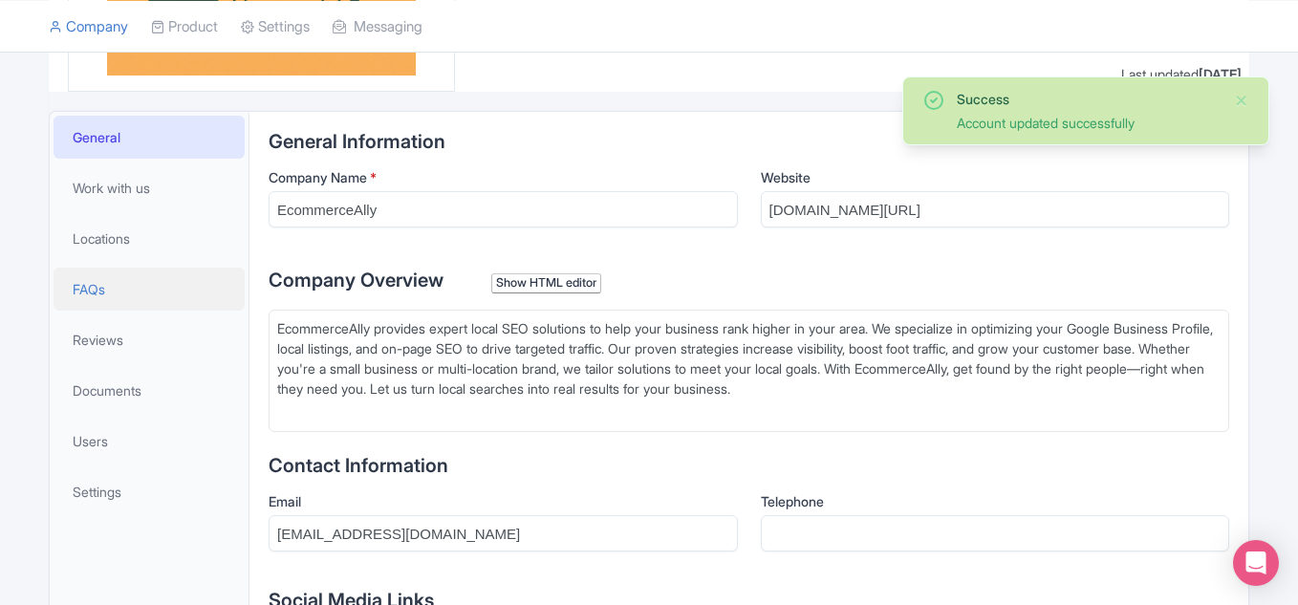
scroll to position [287, 0]
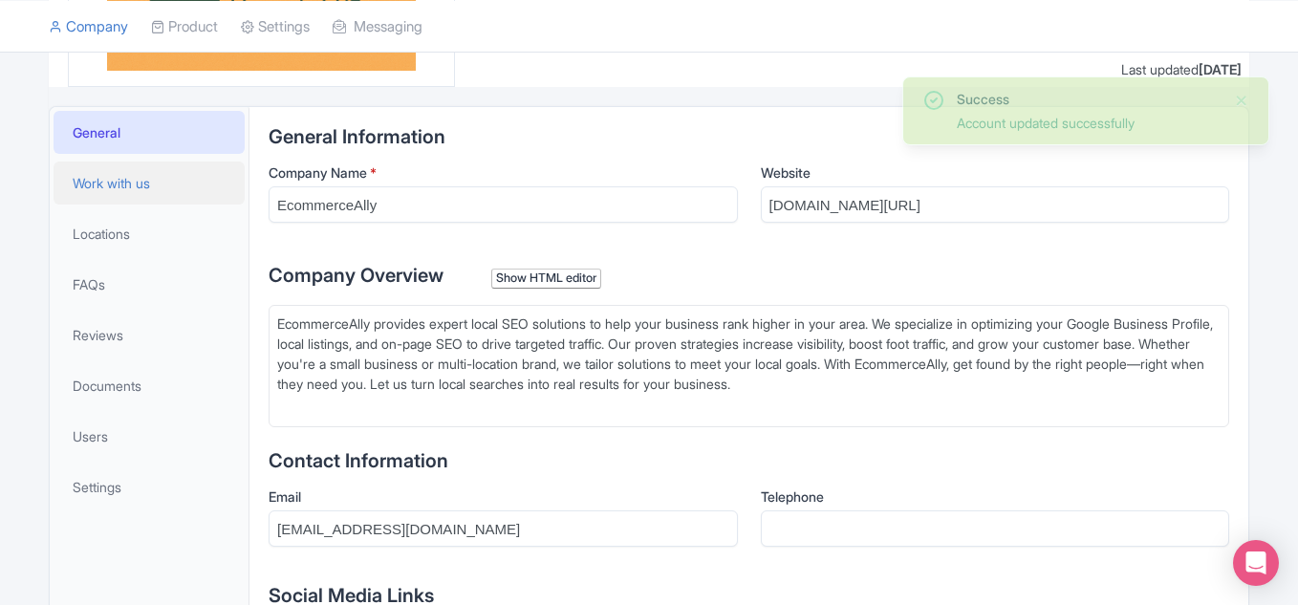
click at [150, 190] on span "Work with us" at bounding box center [111, 183] width 77 height 20
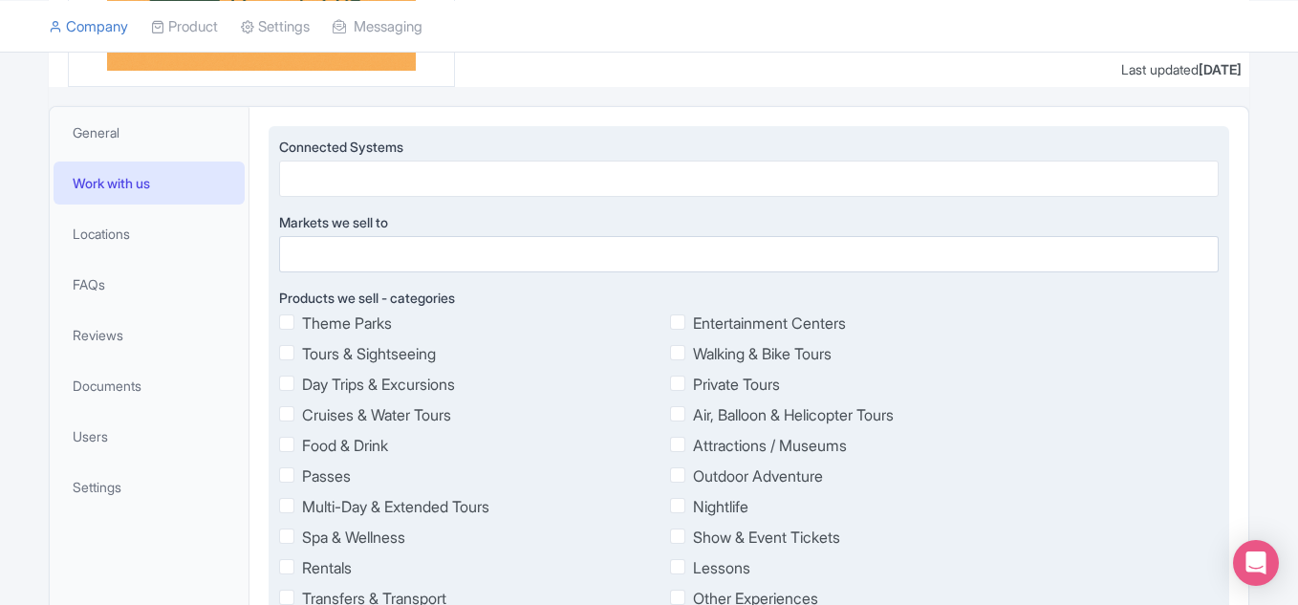
click at [403, 185] on div at bounding box center [749, 179] width 940 height 36
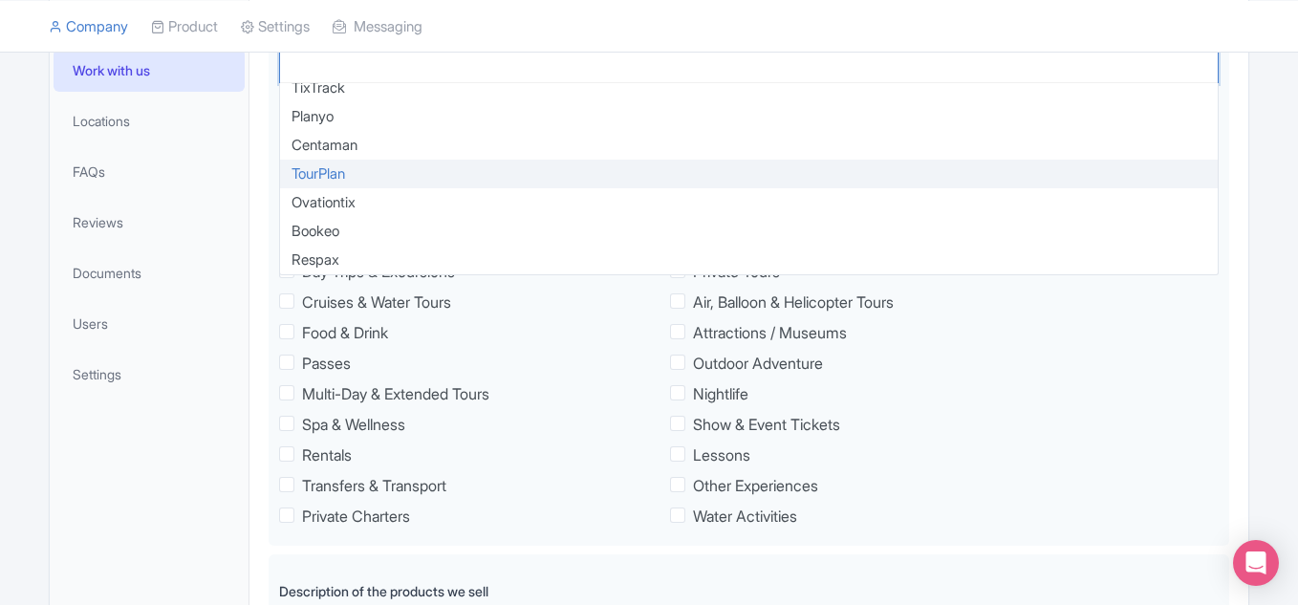
scroll to position [382, 0]
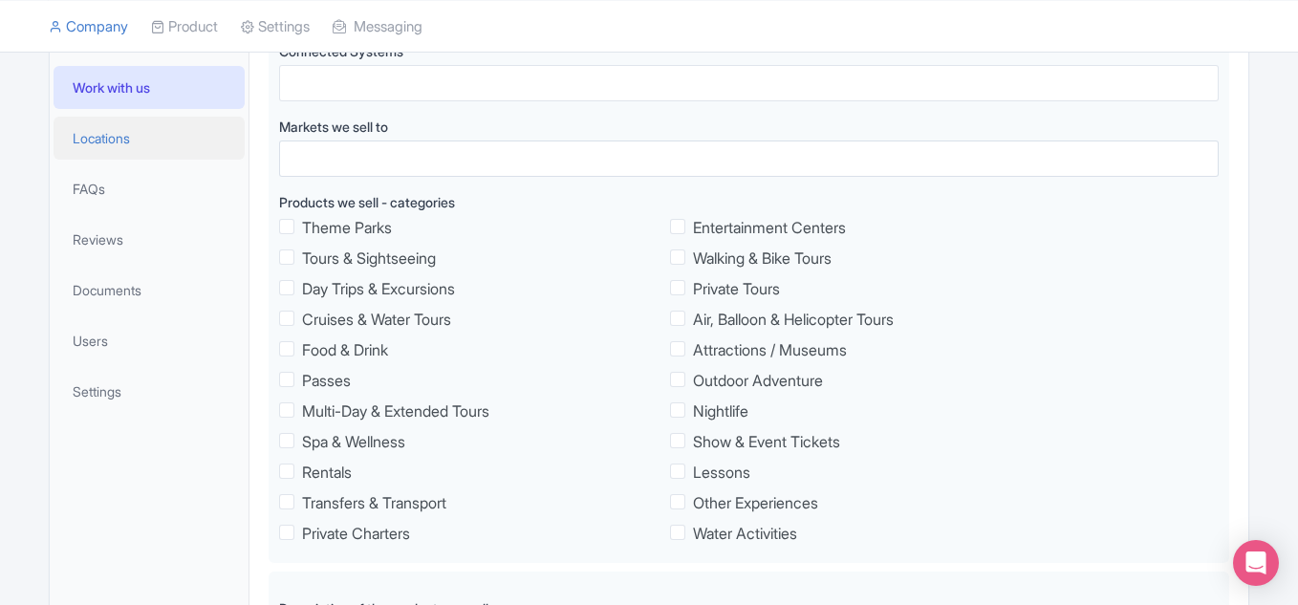
click at [128, 134] on span "Locations" at bounding box center [101, 138] width 57 height 20
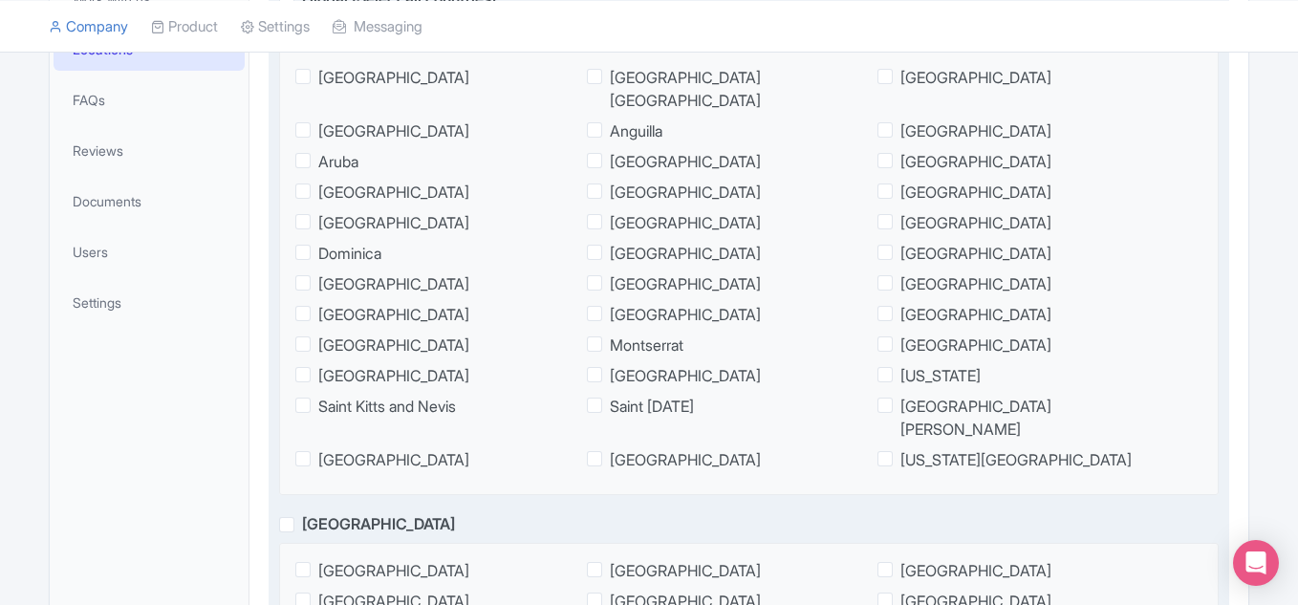
scroll to position [478, 0]
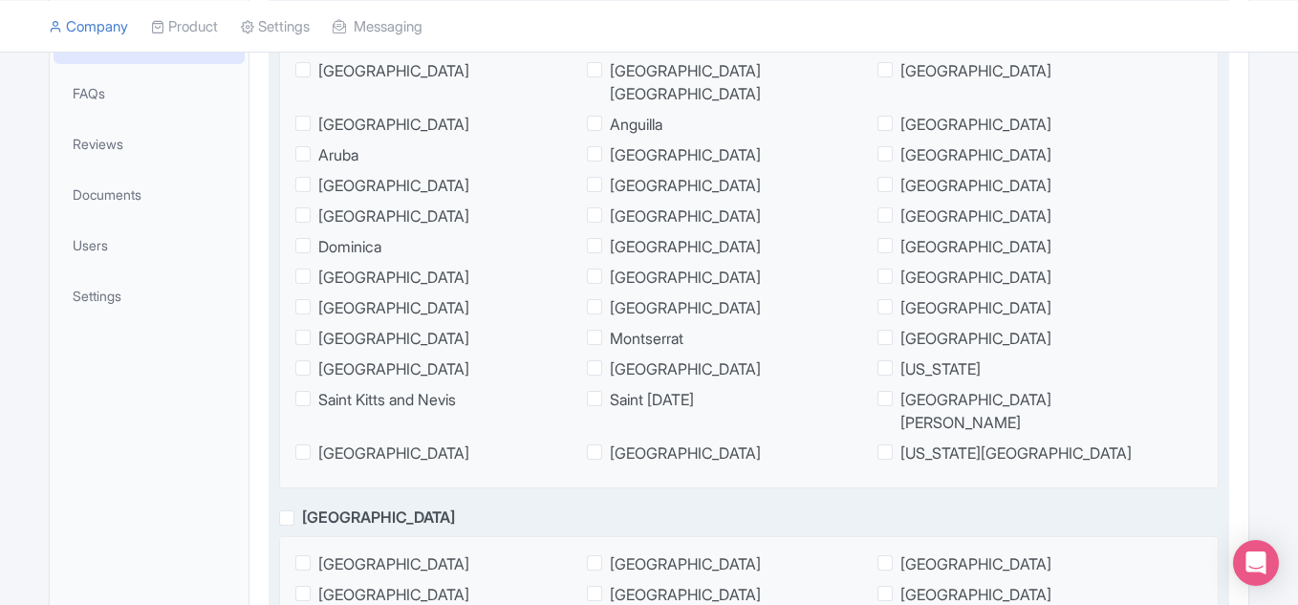
drag, startPoint x: 304, startPoint y: 69, endPoint x: 353, endPoint y: 141, distance: 87.5
click at [318, 68] on span "United States" at bounding box center [393, 70] width 151 height 23
click at [318, 68] on input "United States" at bounding box center [324, 65] width 12 height 12
checkbox input "true"
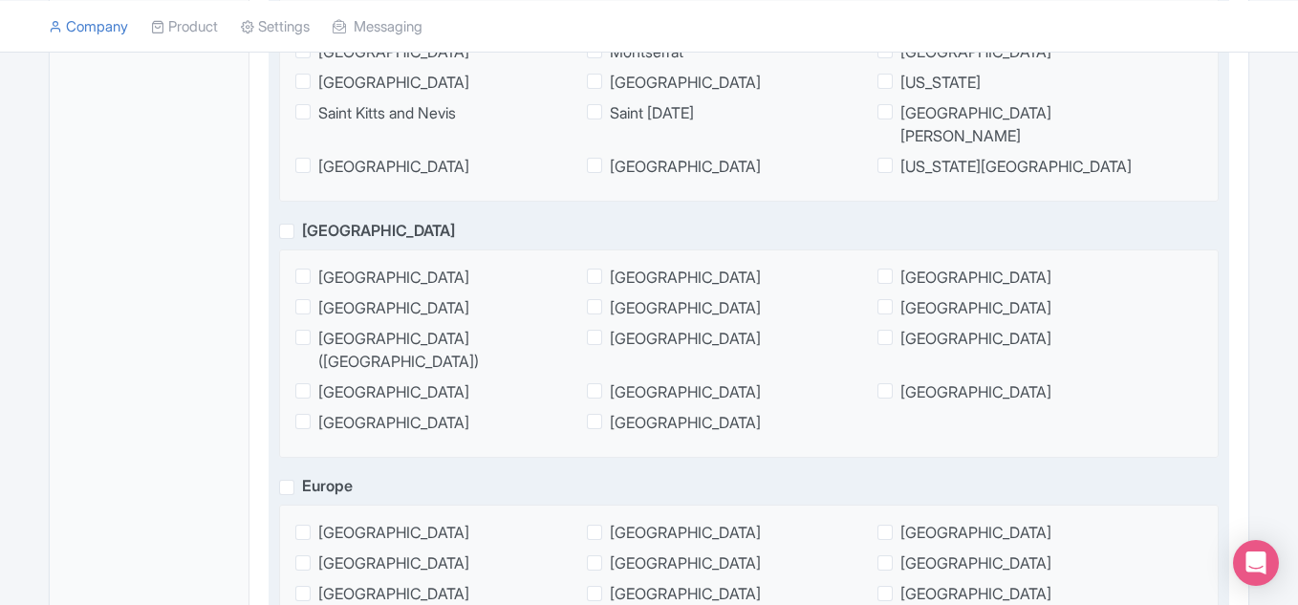
scroll to position [669, 0]
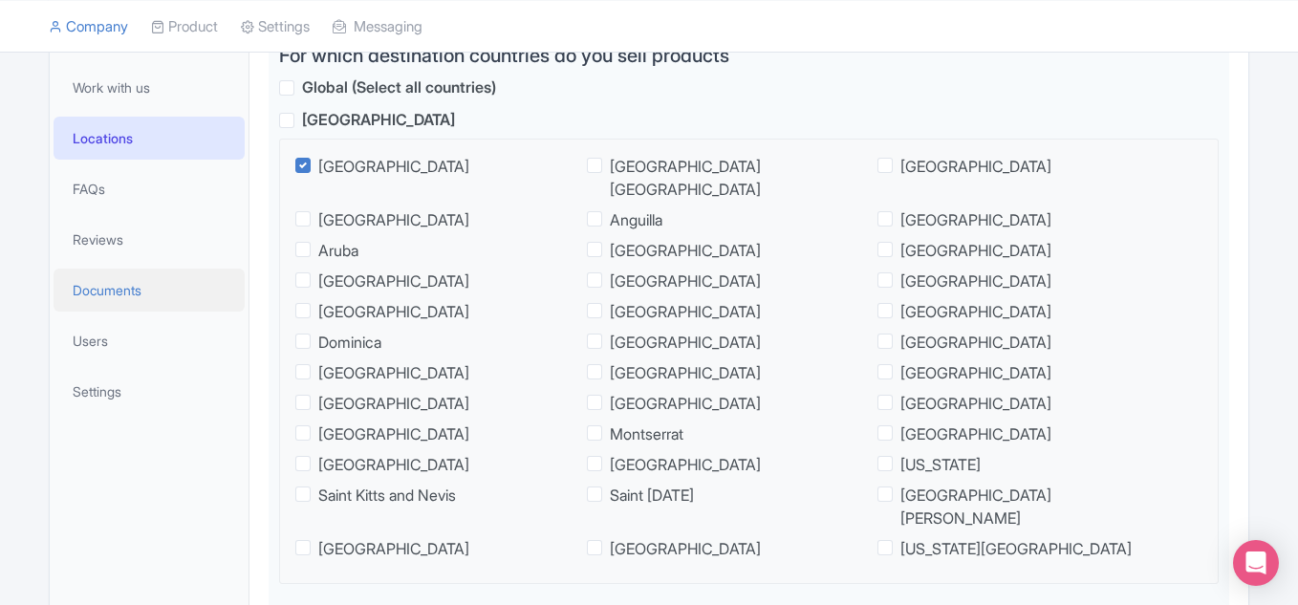
click at [125, 287] on span "Documents" at bounding box center [107, 290] width 69 height 20
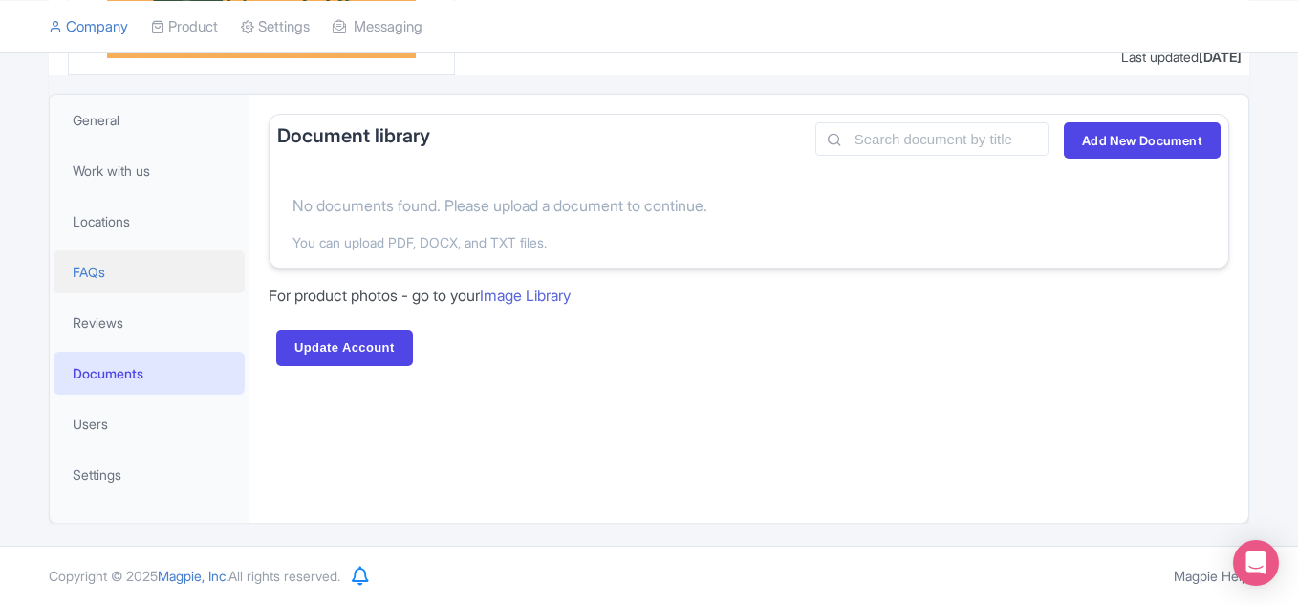
scroll to position [299, 0]
click at [131, 419] on link "Users" at bounding box center [149, 423] width 191 height 43
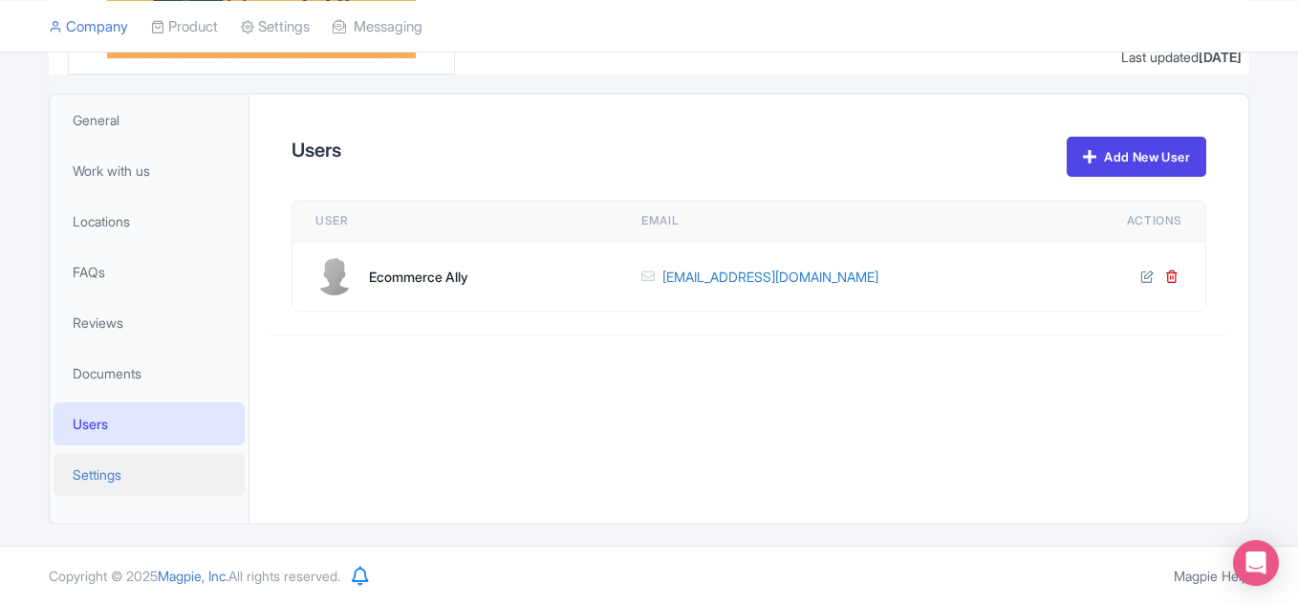
click at [131, 479] on link "Settings" at bounding box center [149, 474] width 191 height 43
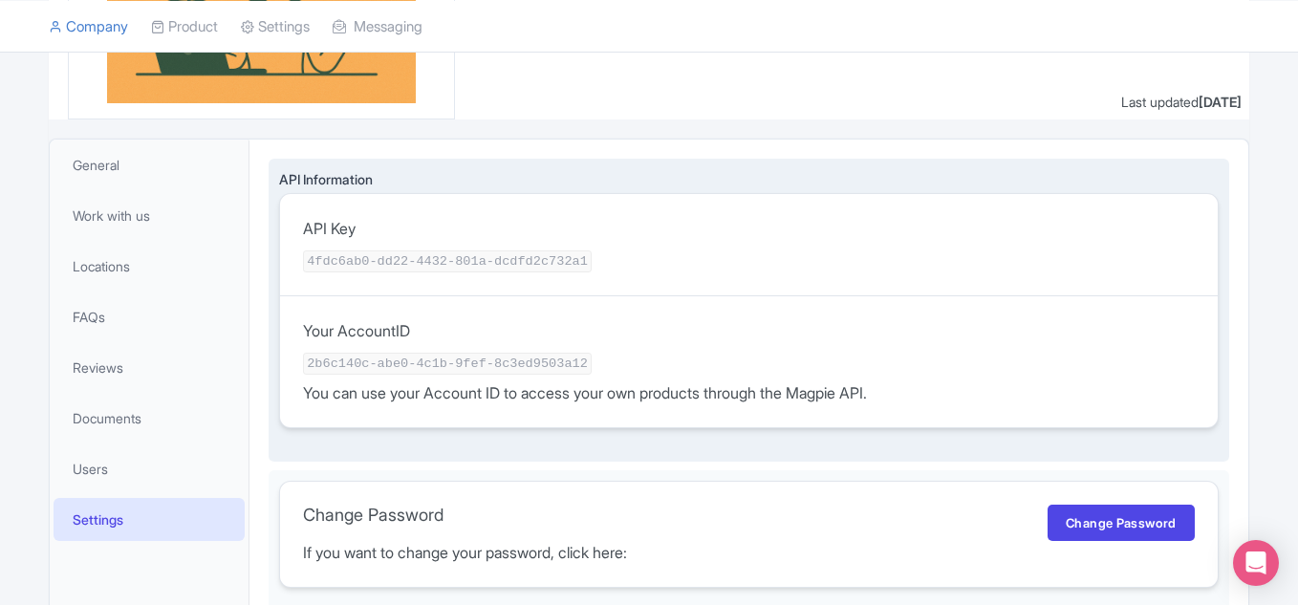
scroll to position [287, 0]
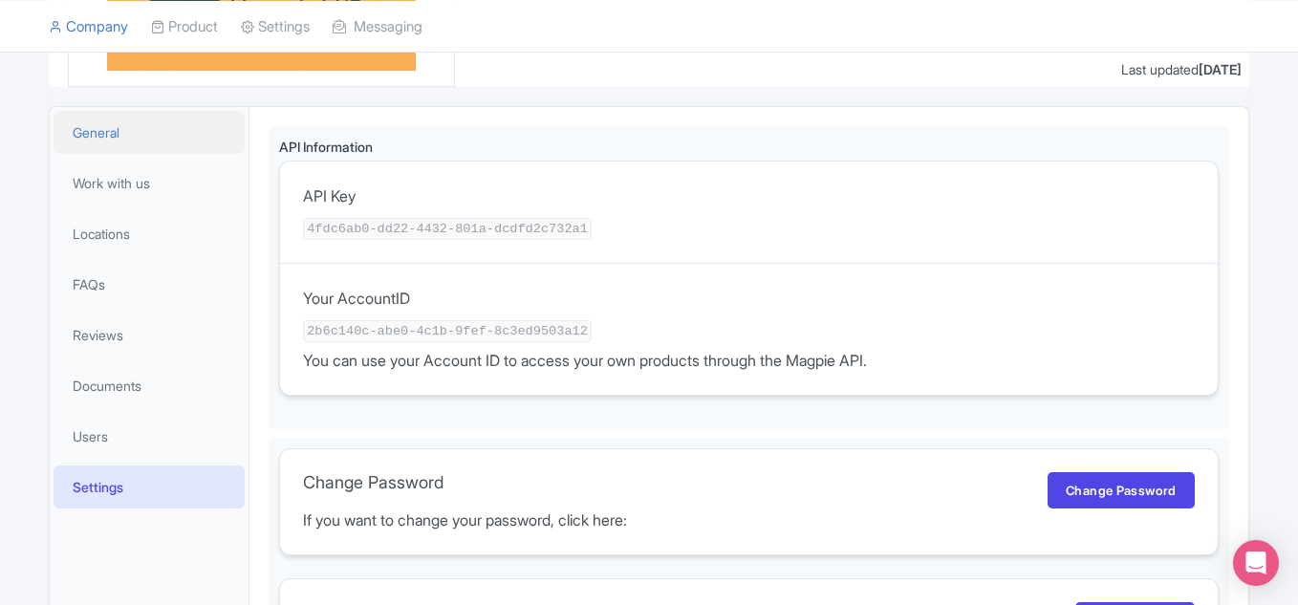
click at [132, 118] on link "General" at bounding box center [149, 132] width 191 height 43
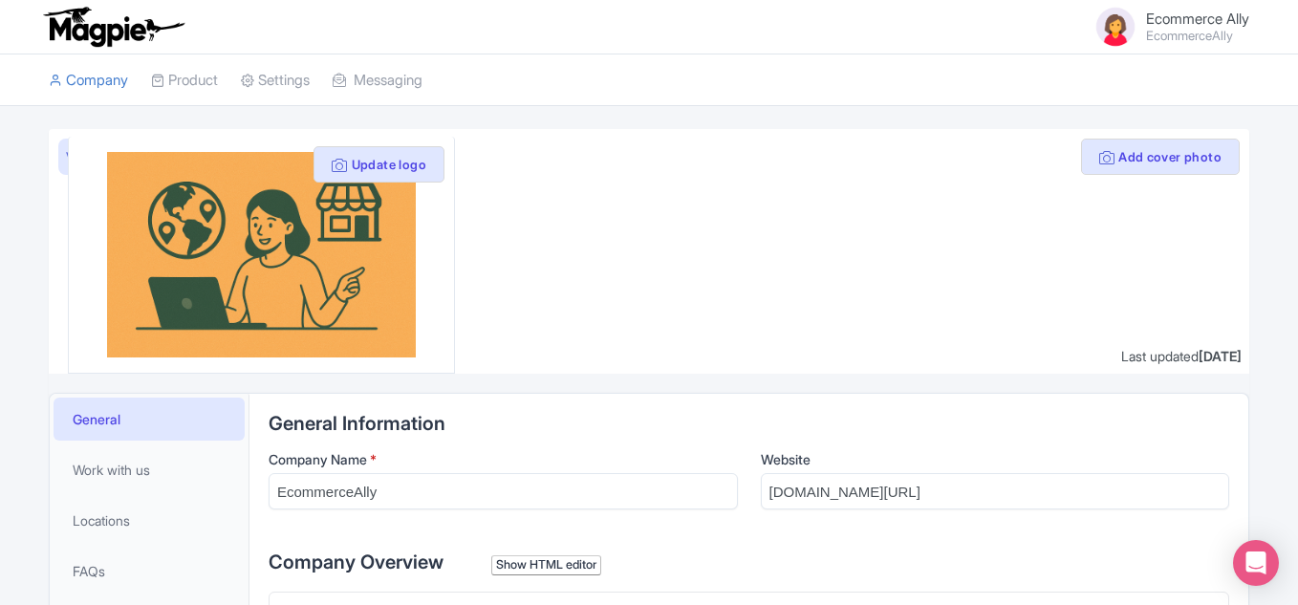
click at [1117, 35] on img at bounding box center [1116, 27] width 46 height 46
click at [1209, 18] on span "Ecommerce Ally" at bounding box center [1197, 19] width 103 height 18
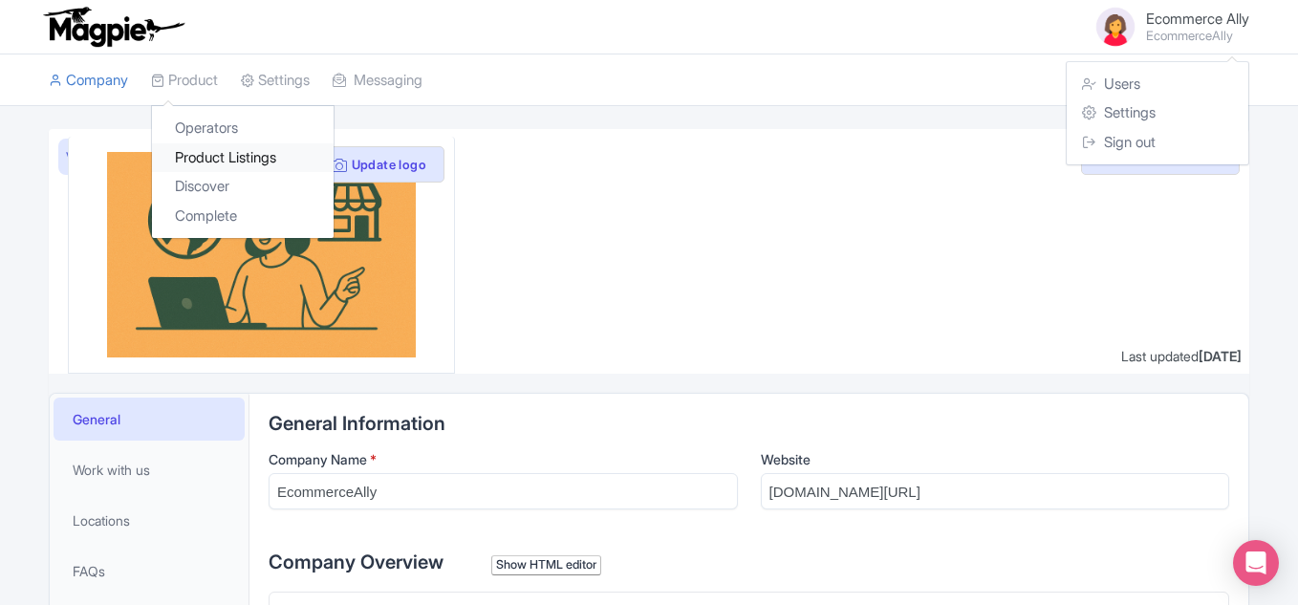
click at [213, 149] on link "Product Listings" at bounding box center [243, 158] width 182 height 30
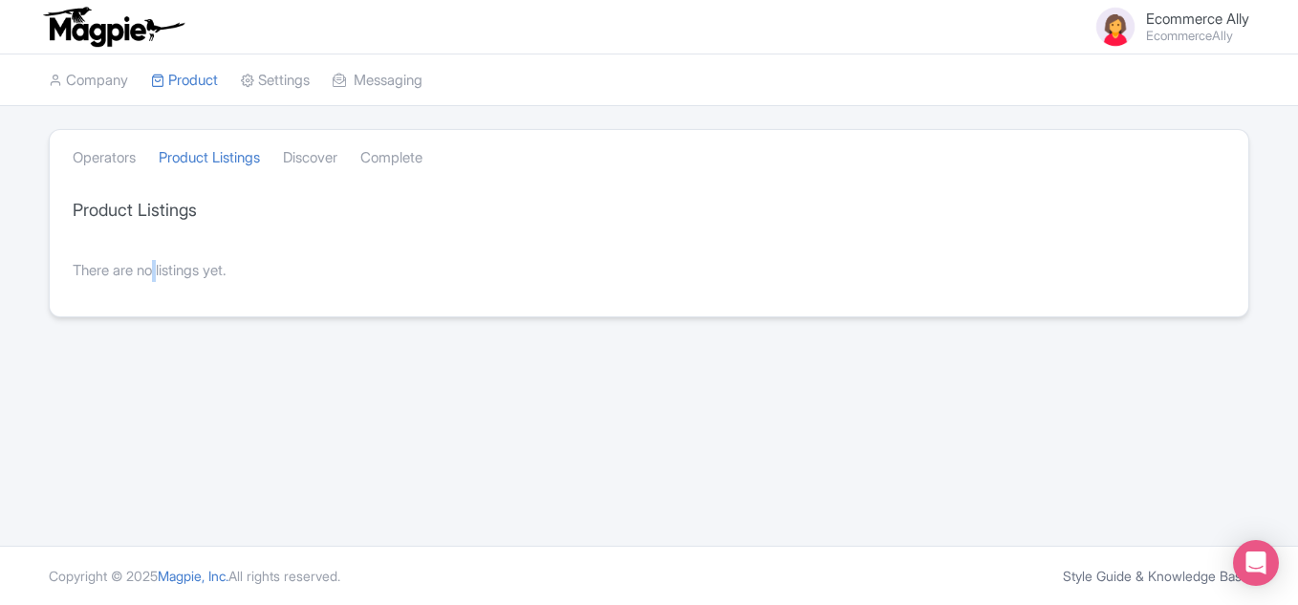
click at [161, 278] on div "There are no listings yet." at bounding box center [649, 271] width 1199 height 68
click at [109, 78] on link "Company" at bounding box center [88, 80] width 79 height 53
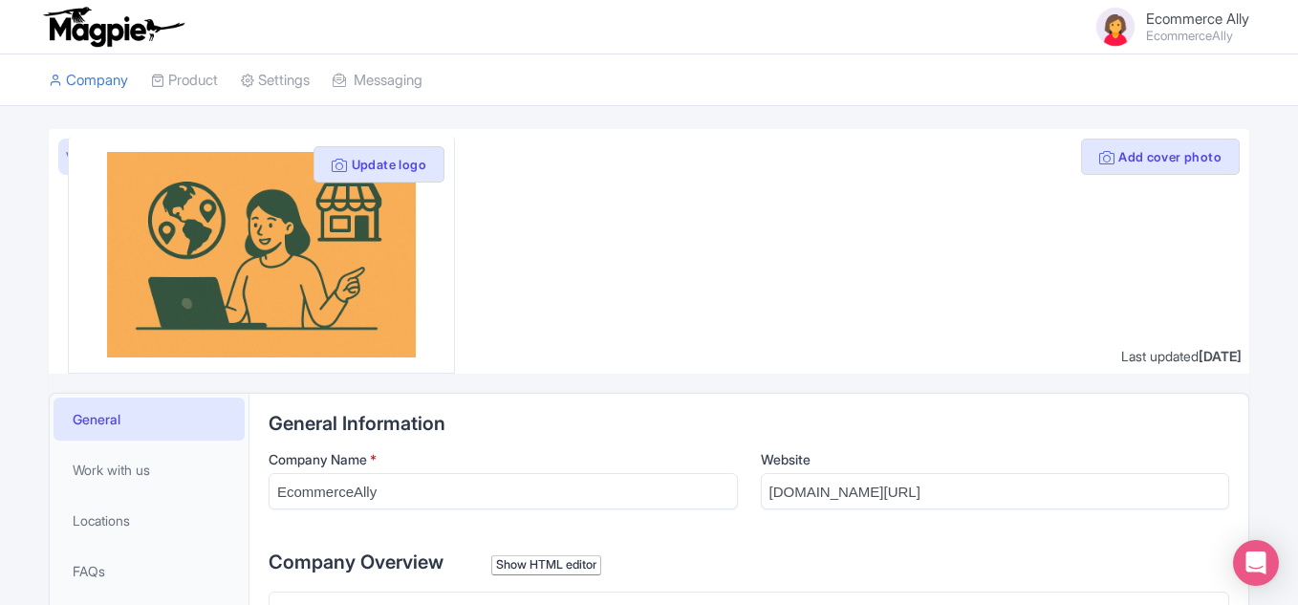
click at [1206, 11] on span "Ecommerce Ally" at bounding box center [1197, 19] width 103 height 18
click at [1118, 117] on link "Settings" at bounding box center [1158, 113] width 182 height 30
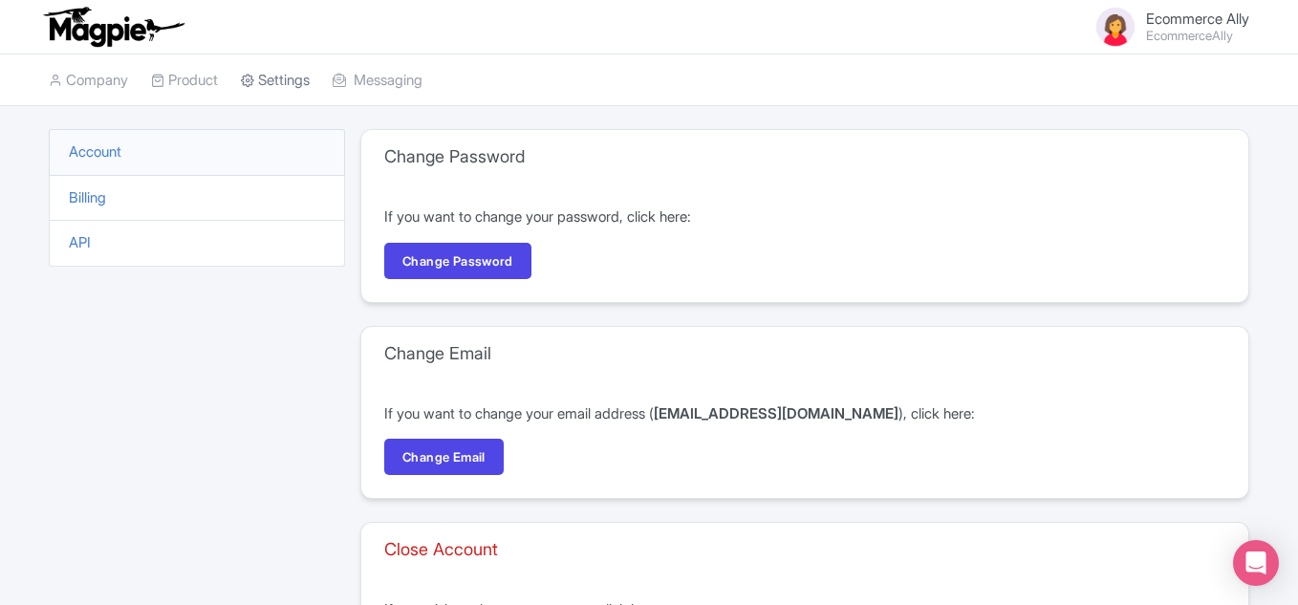
click at [272, 82] on link "Settings" at bounding box center [275, 80] width 69 height 53
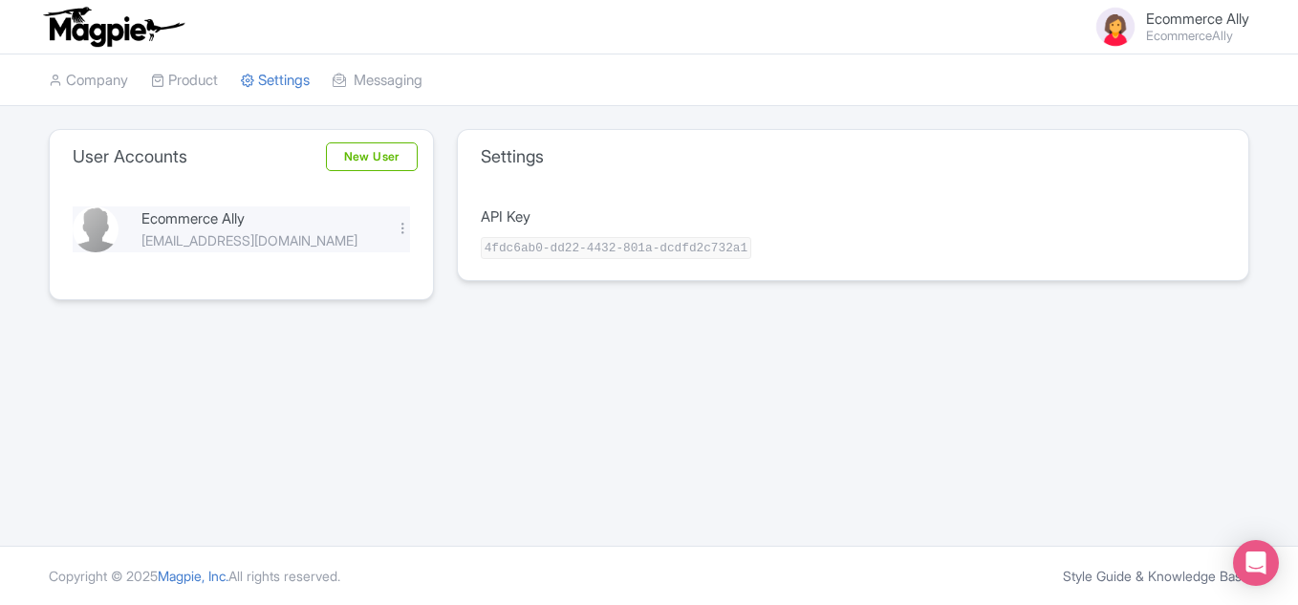
click at [220, 245] on div "[EMAIL_ADDRESS][DOMAIN_NAME]" at bounding box center [256, 240] width 231 height 20
click at [211, 224] on div "Ecommerce Ally" at bounding box center [256, 219] width 231 height 22
click at [88, 79] on link "Company" at bounding box center [88, 80] width 79 height 53
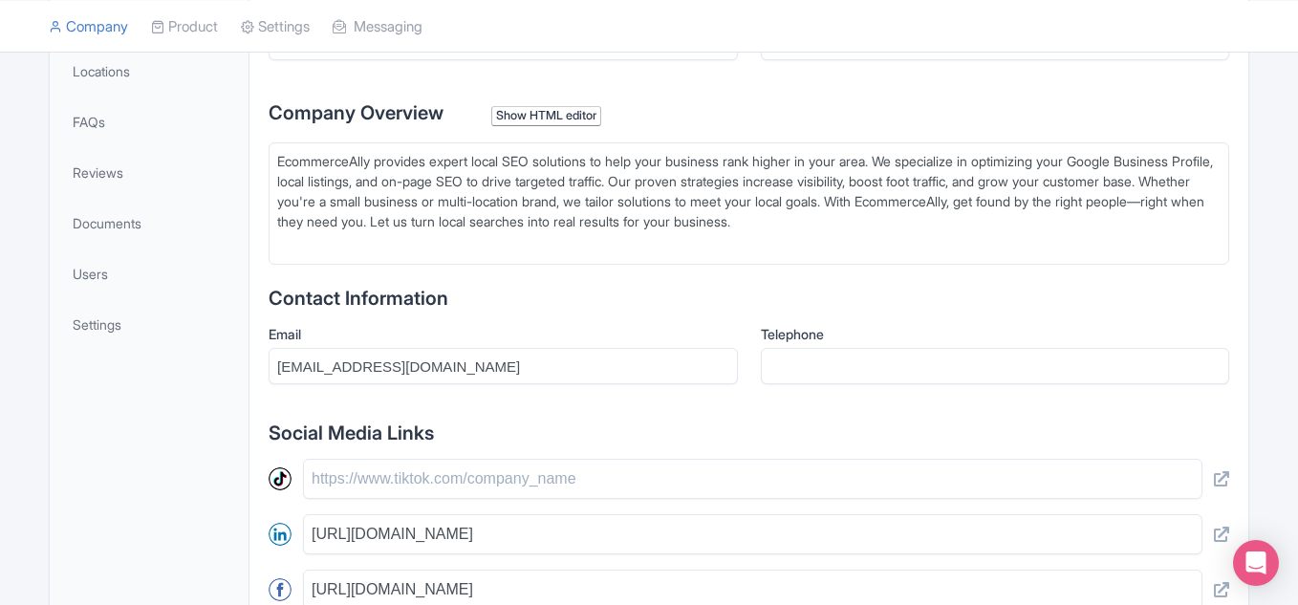
scroll to position [478, 0]
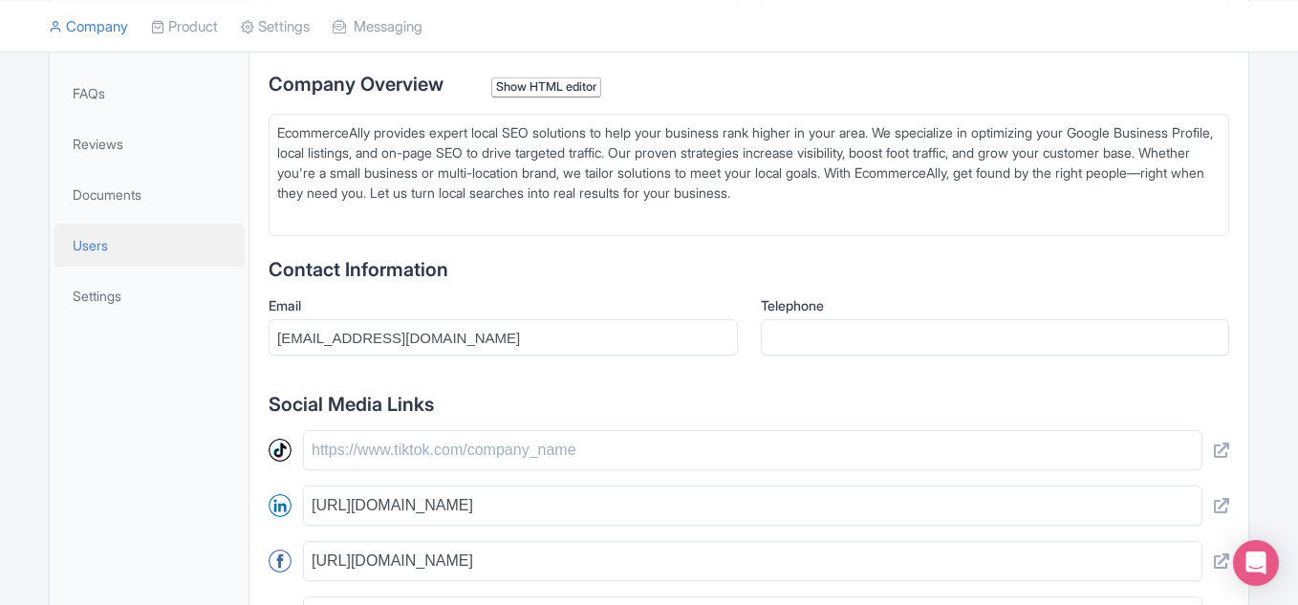
click at [135, 241] on link "Users" at bounding box center [149, 245] width 191 height 43
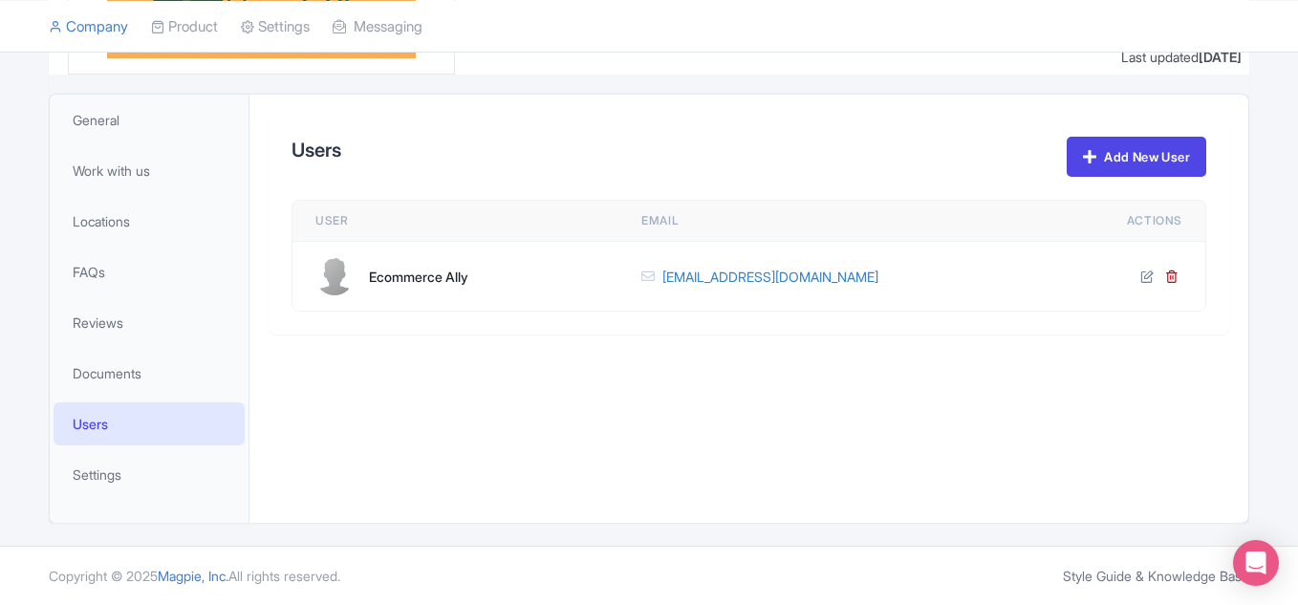
scroll to position [299, 0]
click at [405, 272] on div "Ecommerce Ally" at bounding box center [418, 277] width 99 height 20
click at [444, 280] on div "Ecommerce Ally" at bounding box center [418, 277] width 99 height 20
click at [351, 280] on div at bounding box center [334, 276] width 38 height 38
click at [595, 280] on div "Ecommerce Ally" at bounding box center [455, 276] width 280 height 38
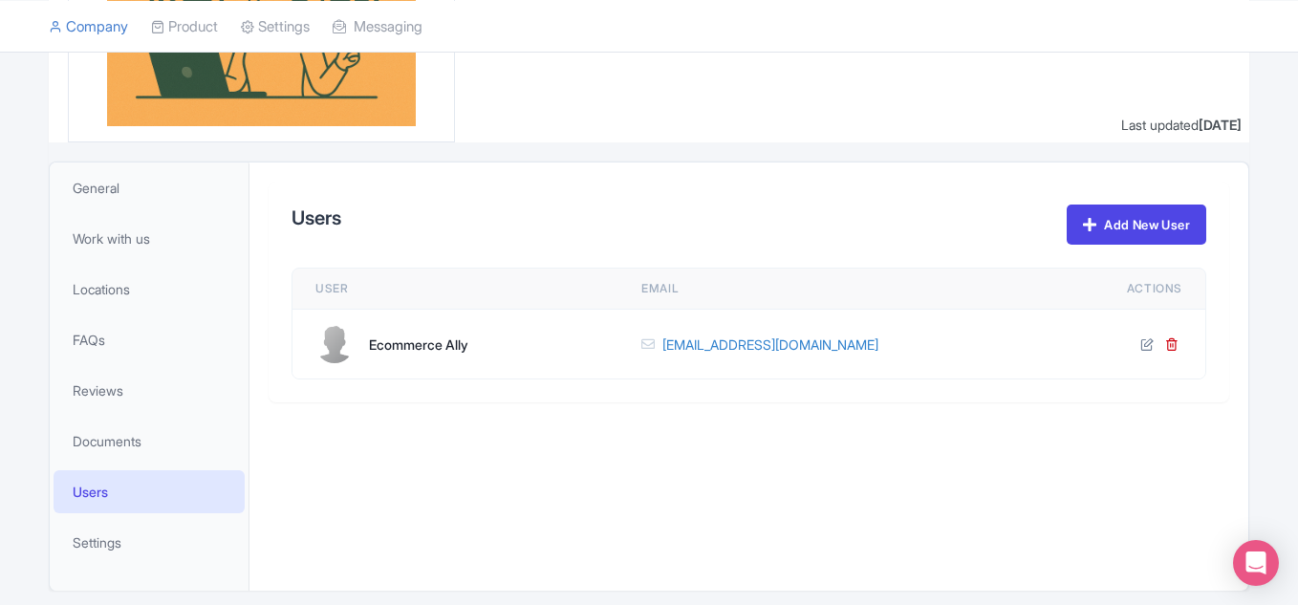
scroll to position [204, 0]
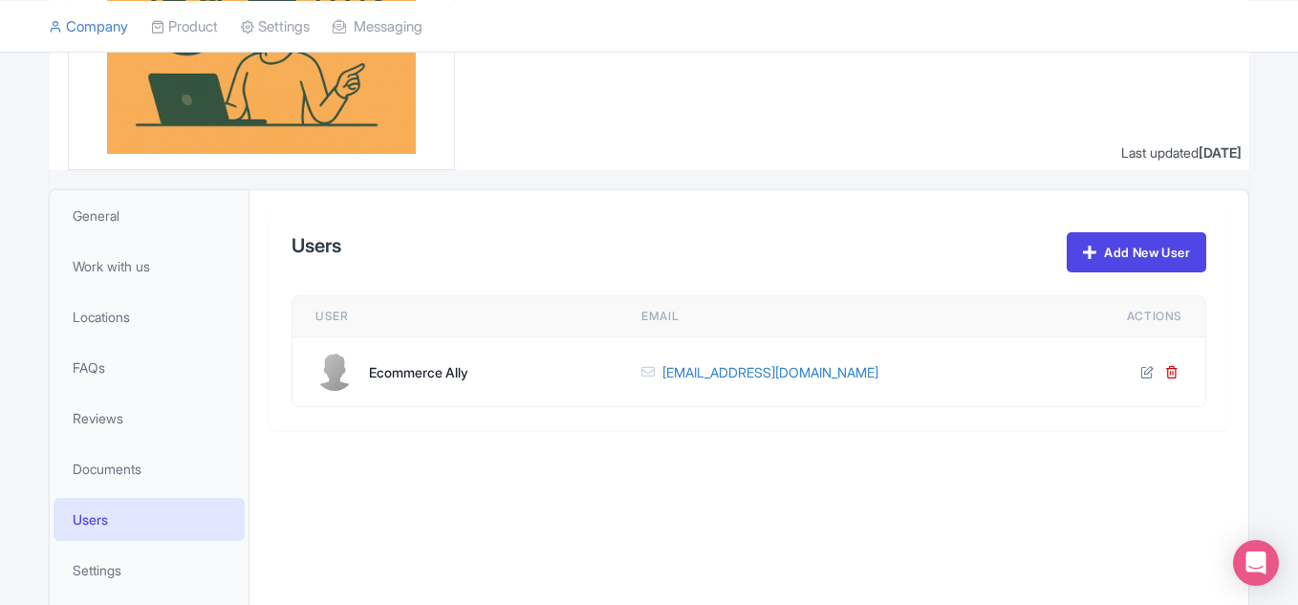
click at [157, 490] on li "Documents" at bounding box center [149, 469] width 199 height 51
click at [183, 471] on link "Documents" at bounding box center [149, 468] width 191 height 43
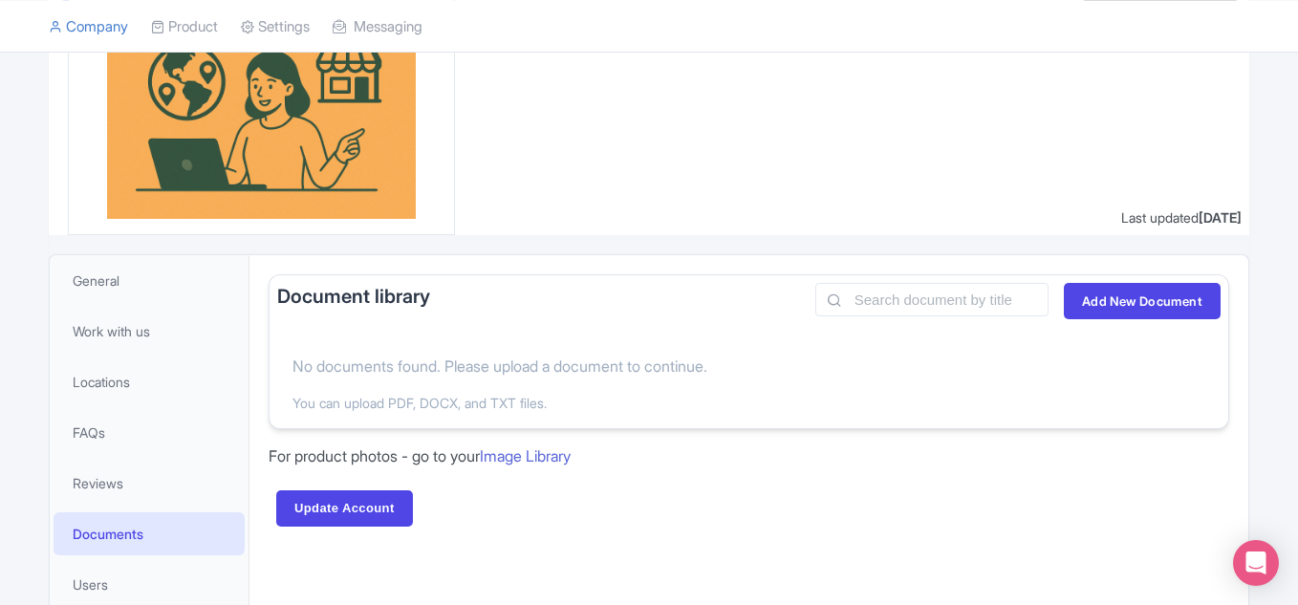
scroll to position [108, 0]
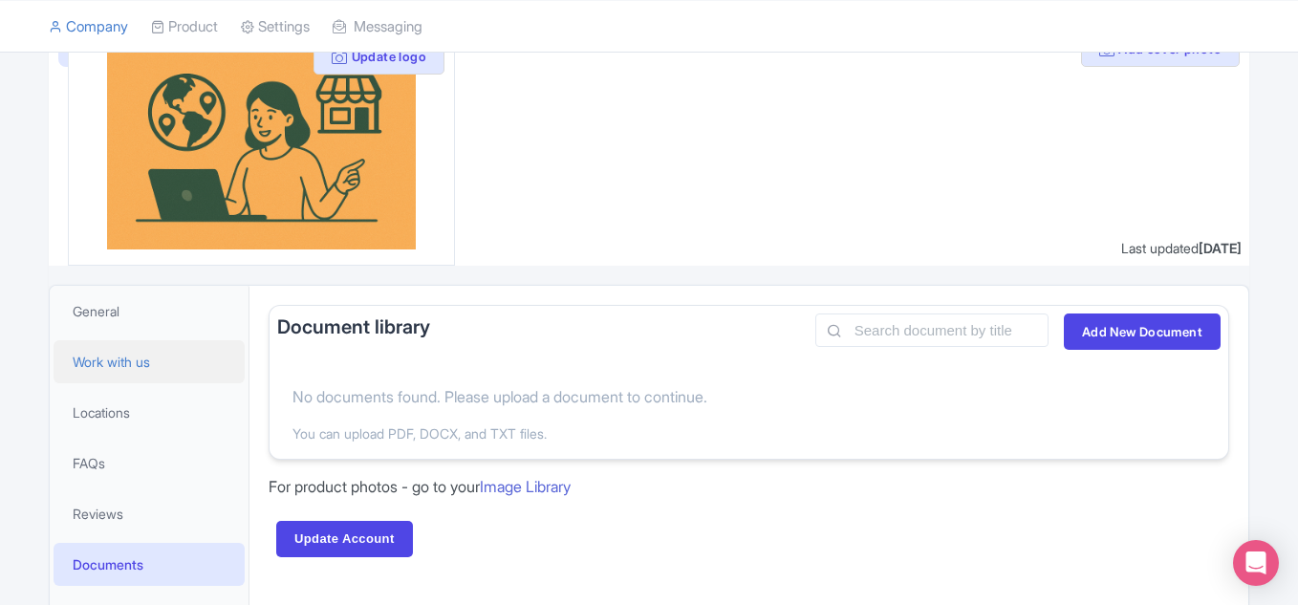
click at [170, 363] on link "Work with us" at bounding box center [149, 361] width 191 height 43
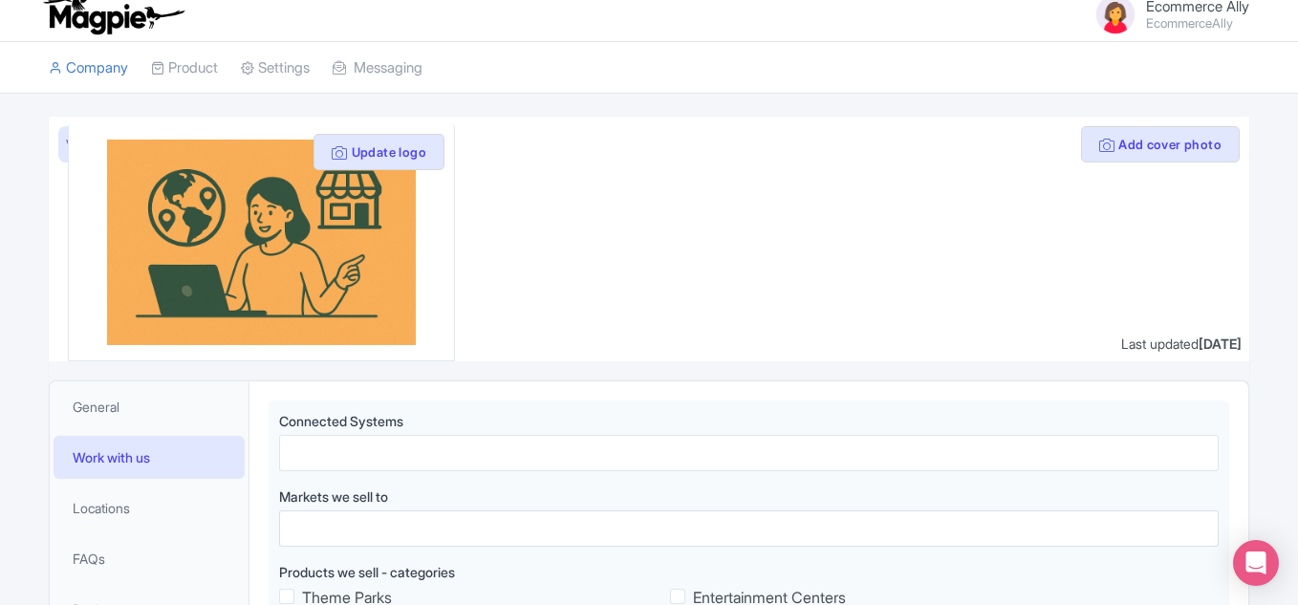
scroll to position [191, 0]
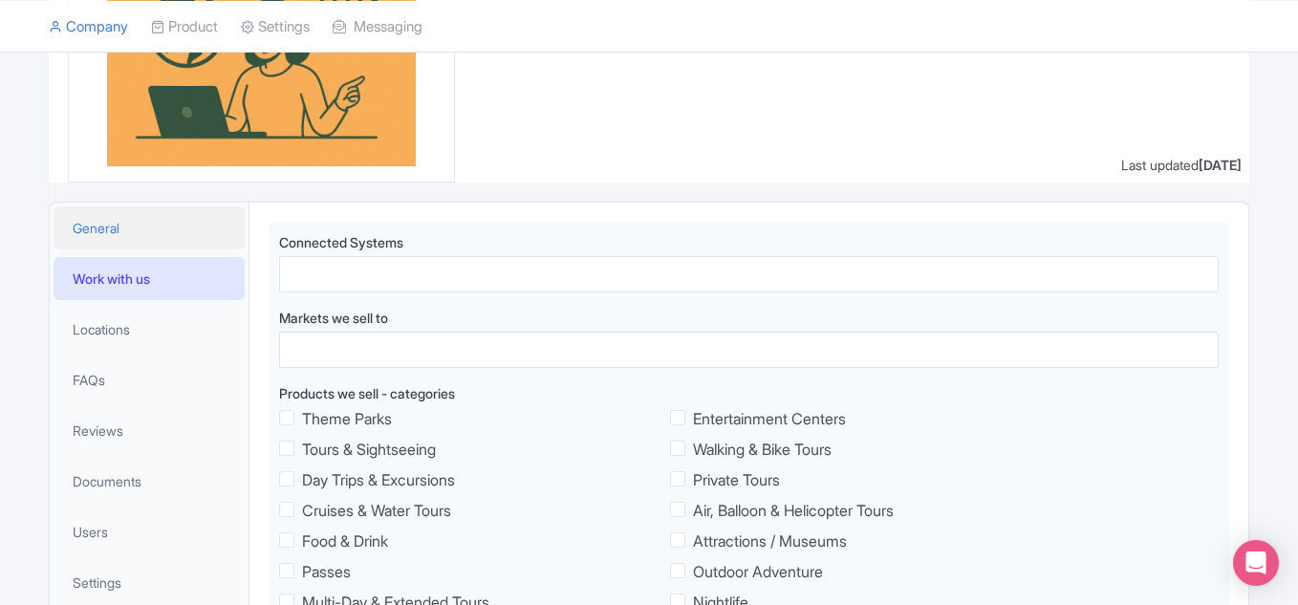
click at [152, 238] on link "General" at bounding box center [149, 227] width 191 height 43
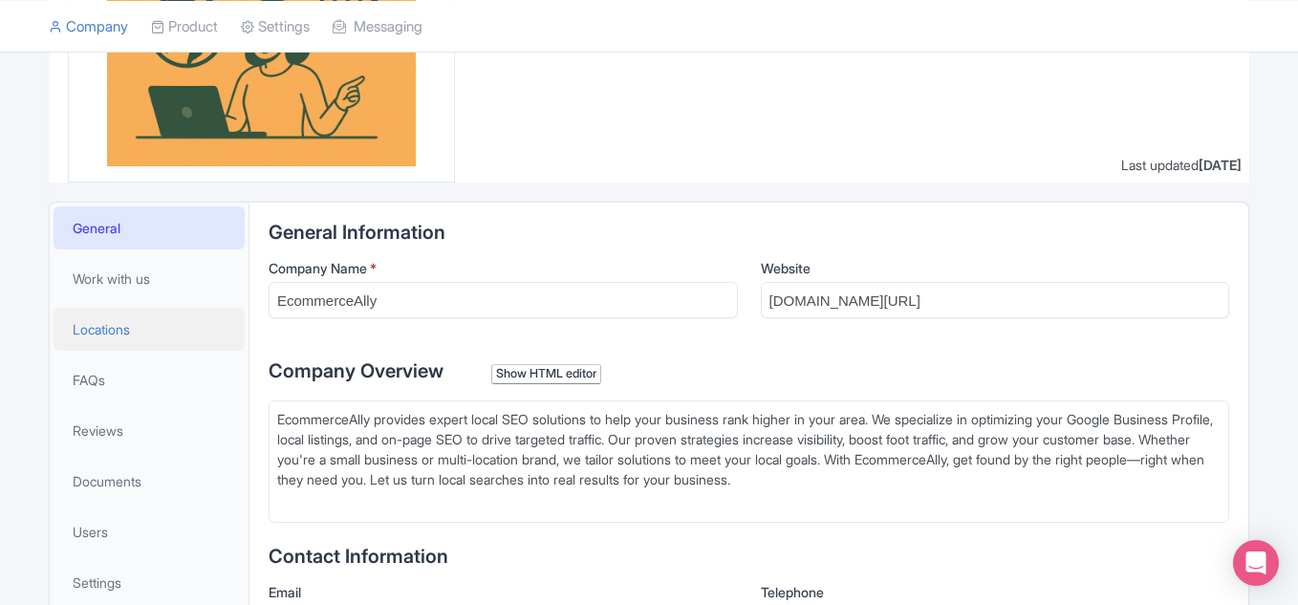
click at [151, 315] on link "Locations" at bounding box center [149, 329] width 191 height 43
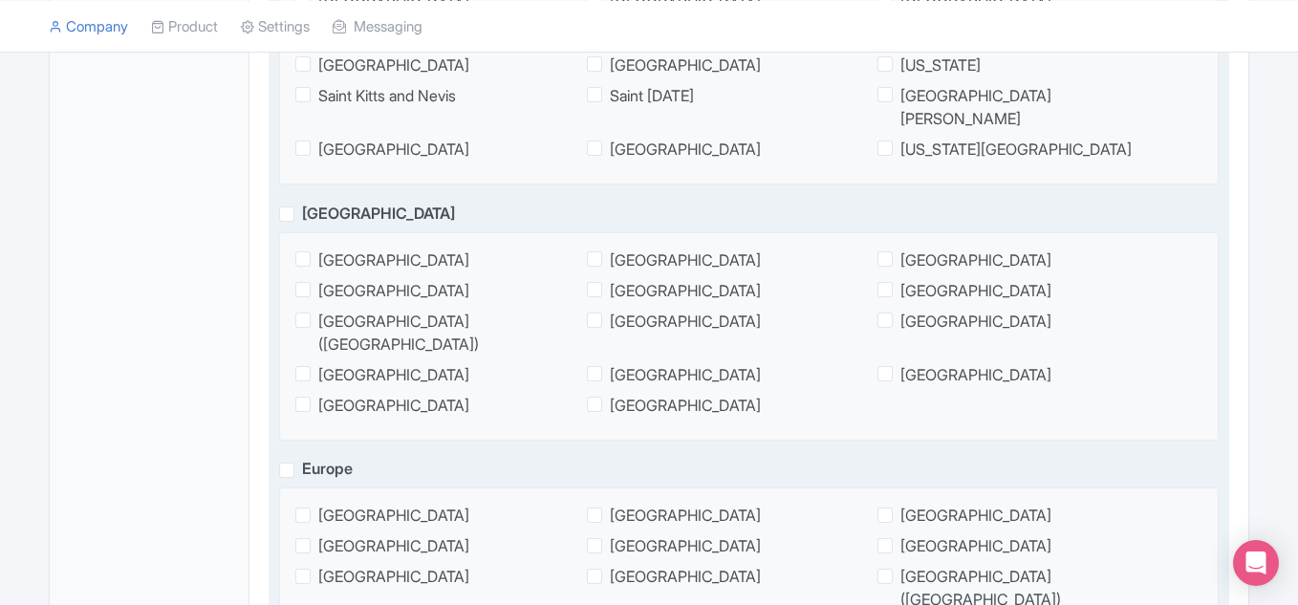
scroll to position [411, 0]
